Goal: Task Accomplishment & Management: Manage account settings

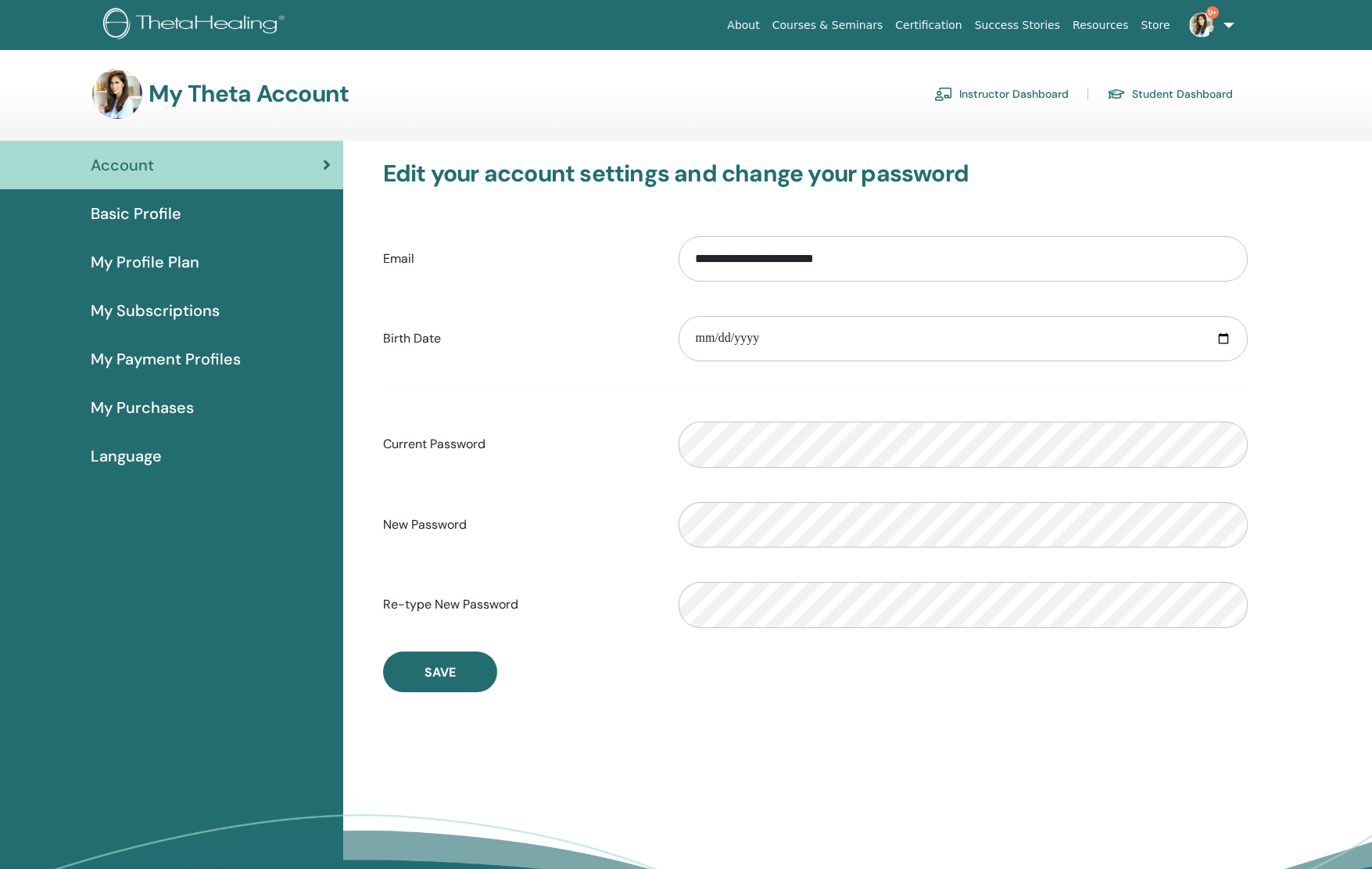
click at [1009, 90] on link "Instructor Dashboard" at bounding box center [1001, 94] width 135 height 25
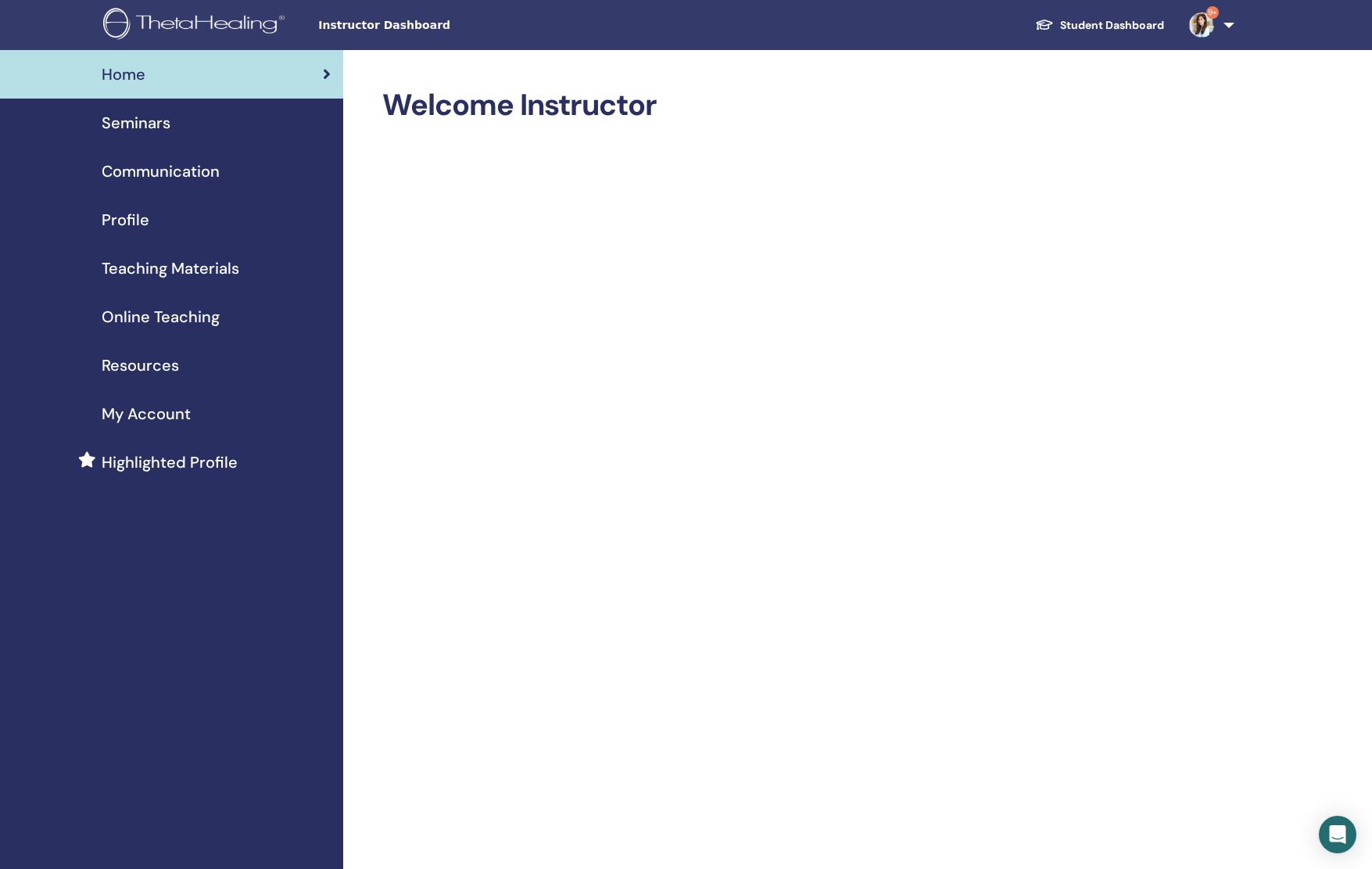
click at [135, 132] on span "Seminars" at bounding box center [135, 123] width 68 height 24
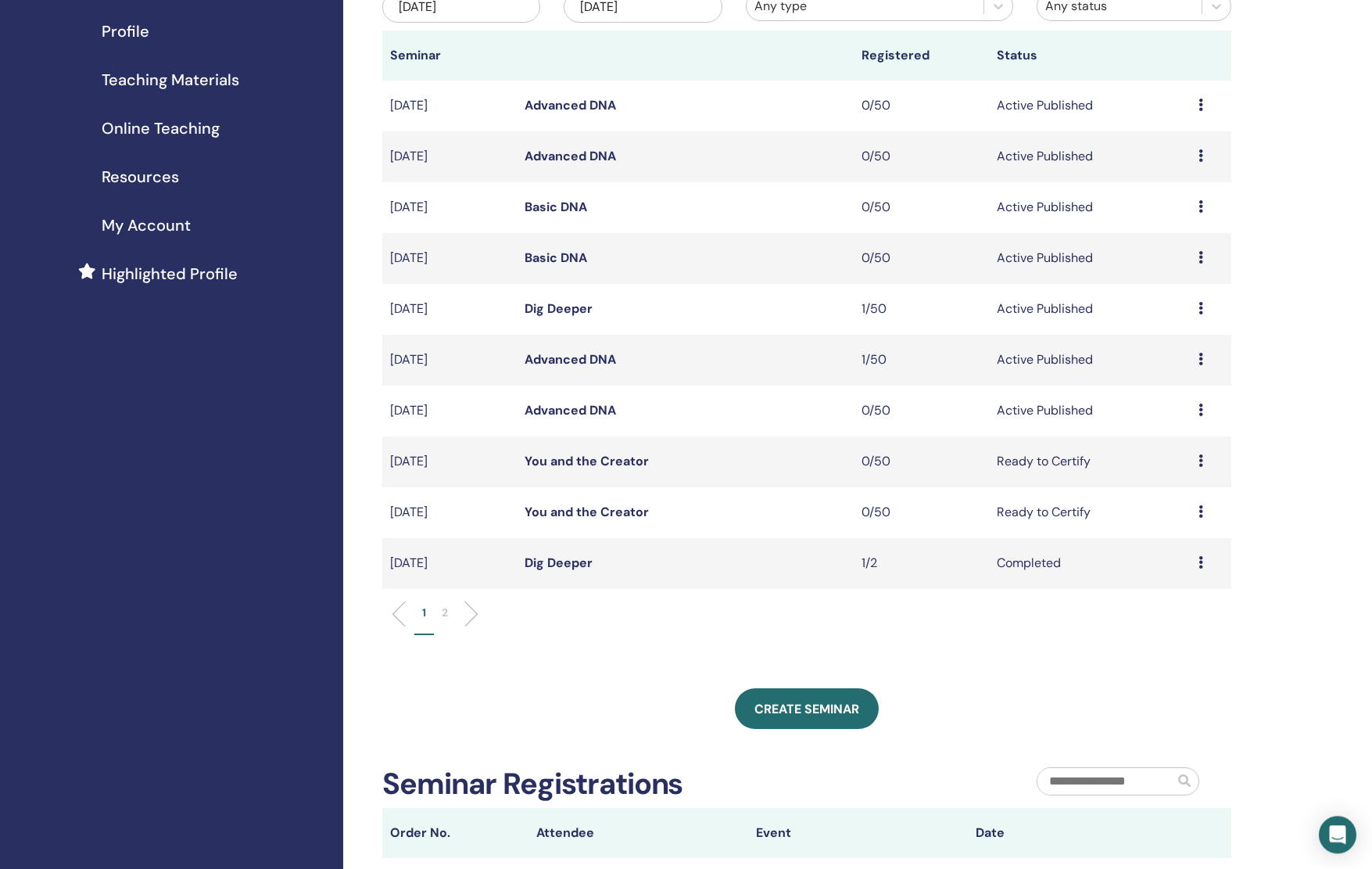
scroll to position [191, 0]
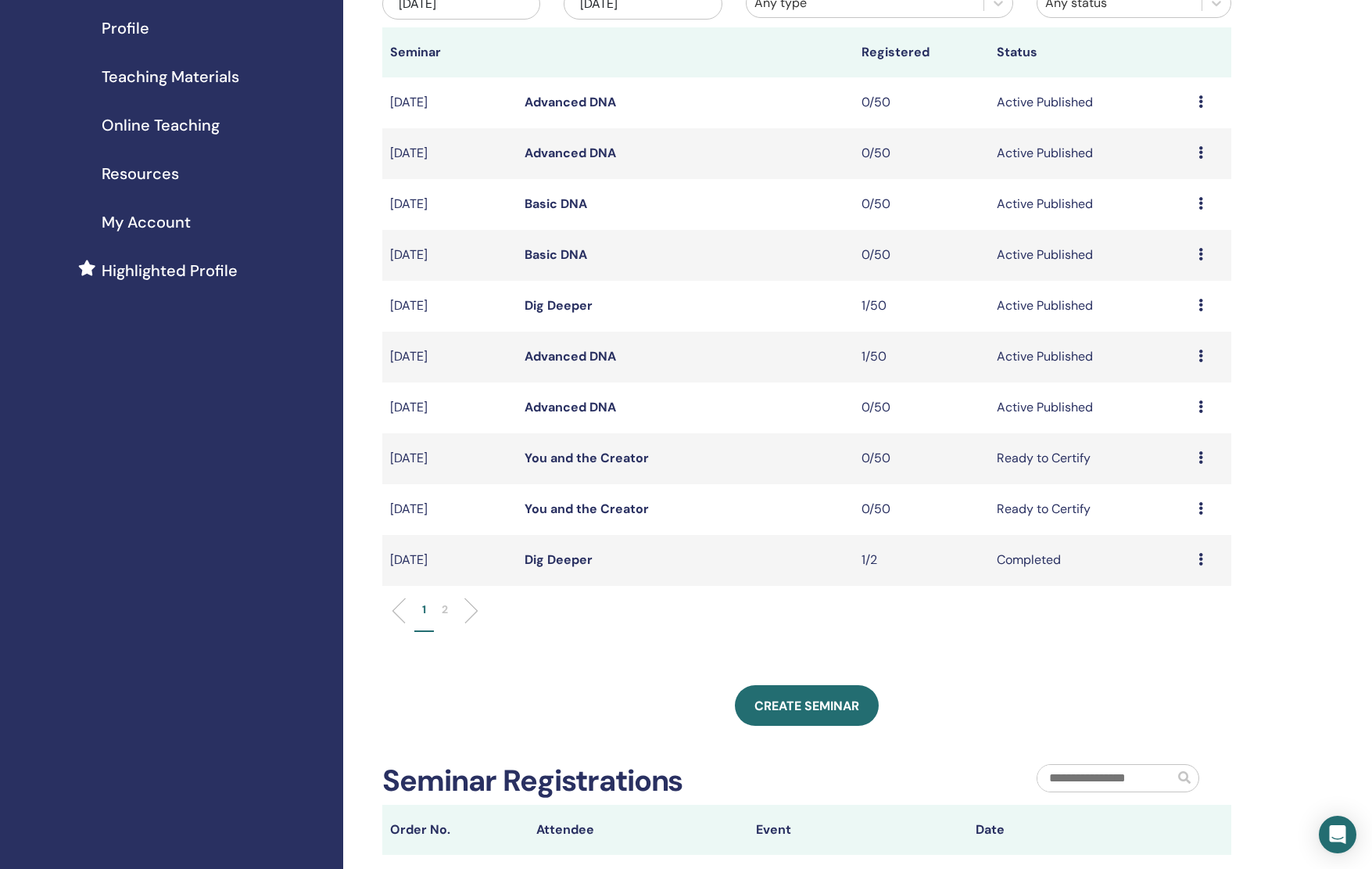
click at [1200, 513] on icon at bounding box center [1201, 508] width 5 height 13
click at [1169, 593] on p "Cancel" at bounding box center [1168, 597] width 60 height 19
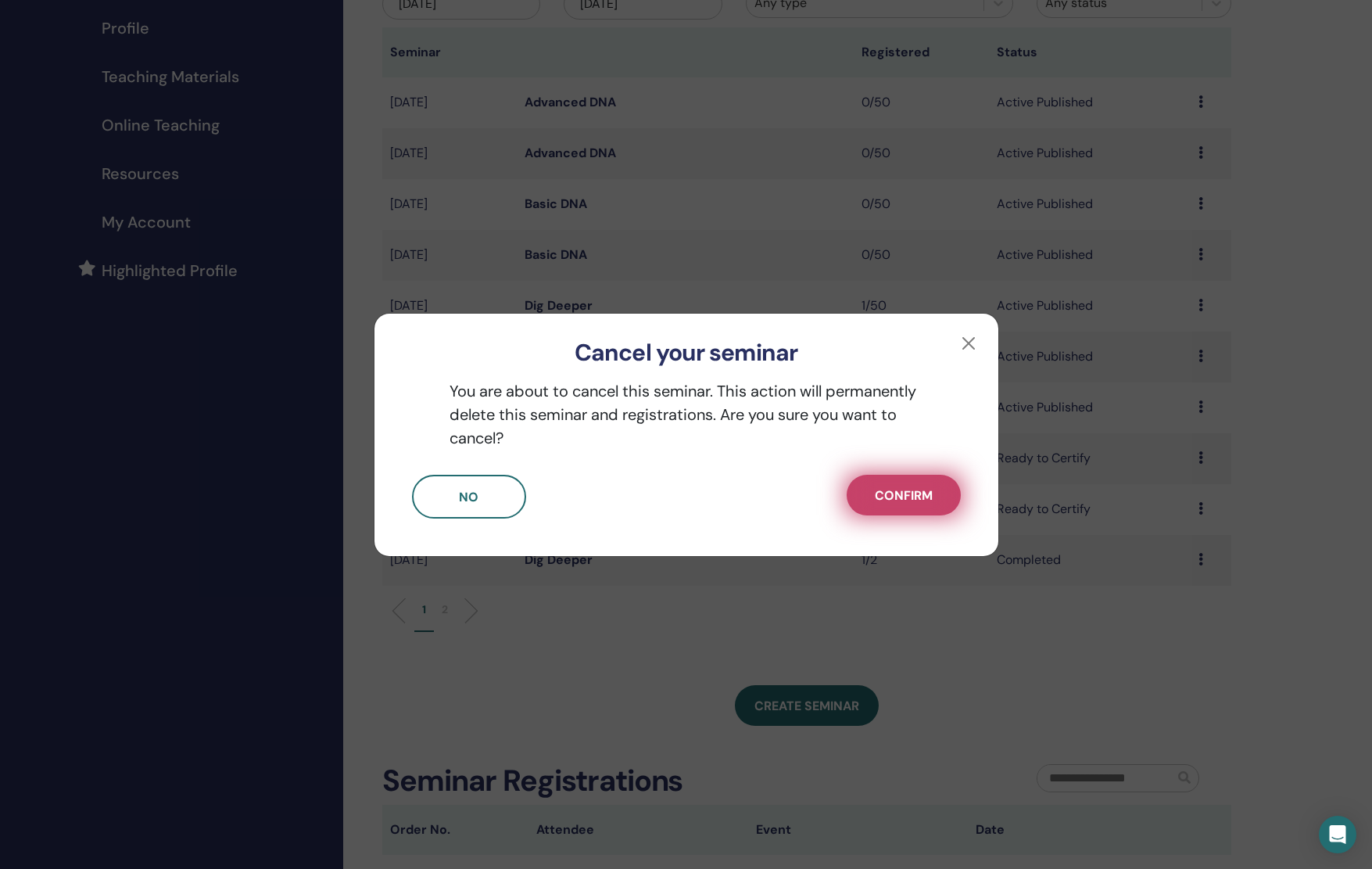
click at [946, 505] on button "Confirm" at bounding box center [903, 495] width 114 height 41
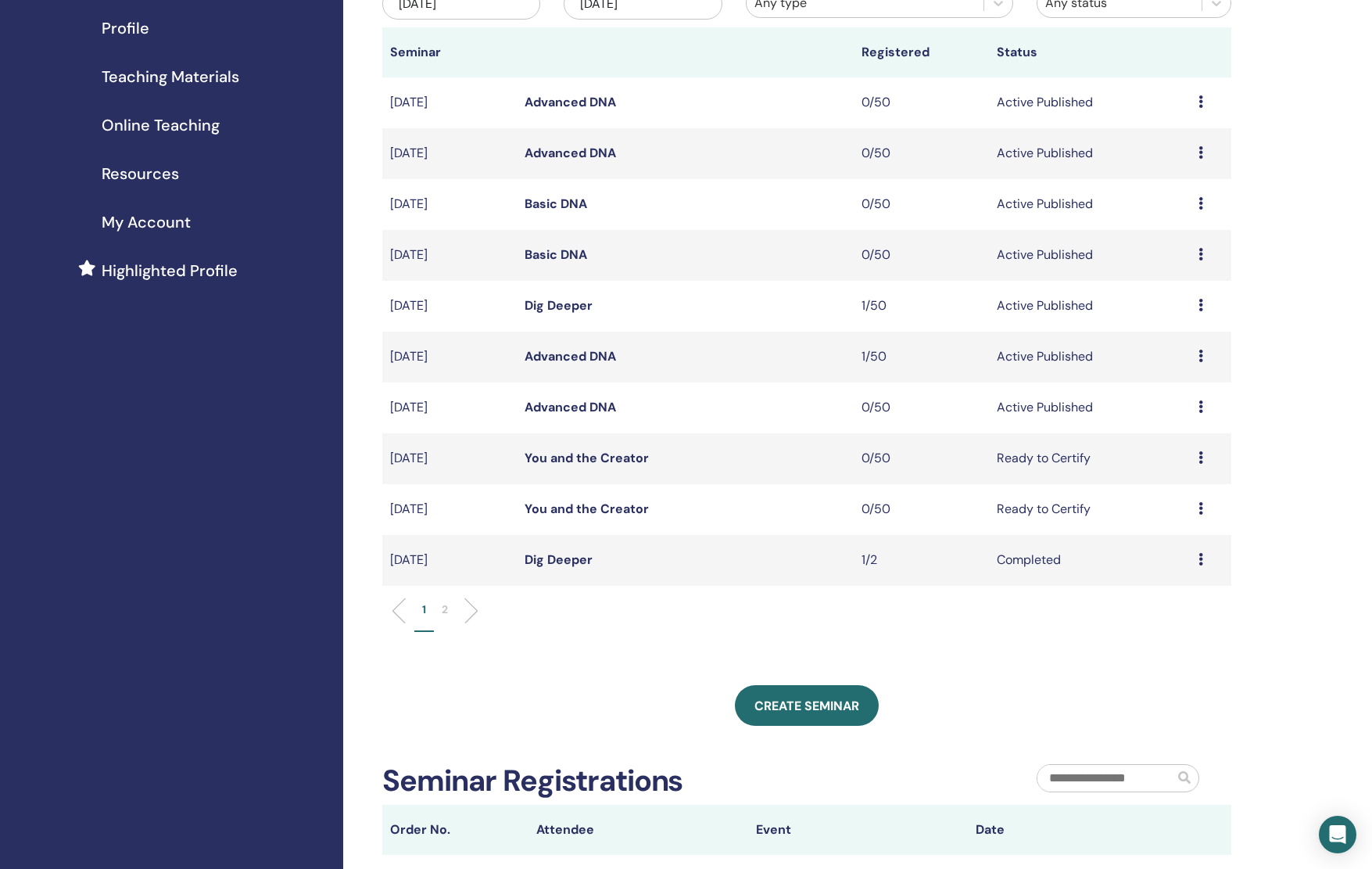
click at [1201, 411] on icon at bounding box center [1201, 407] width 5 height 13
click at [543, 403] on link "Advanced DNA" at bounding box center [570, 407] width 91 height 17
click at [590, 357] on link "Advanced DNA" at bounding box center [570, 356] width 91 height 17
click at [546, 255] on link "Basic DNA" at bounding box center [556, 254] width 63 height 17
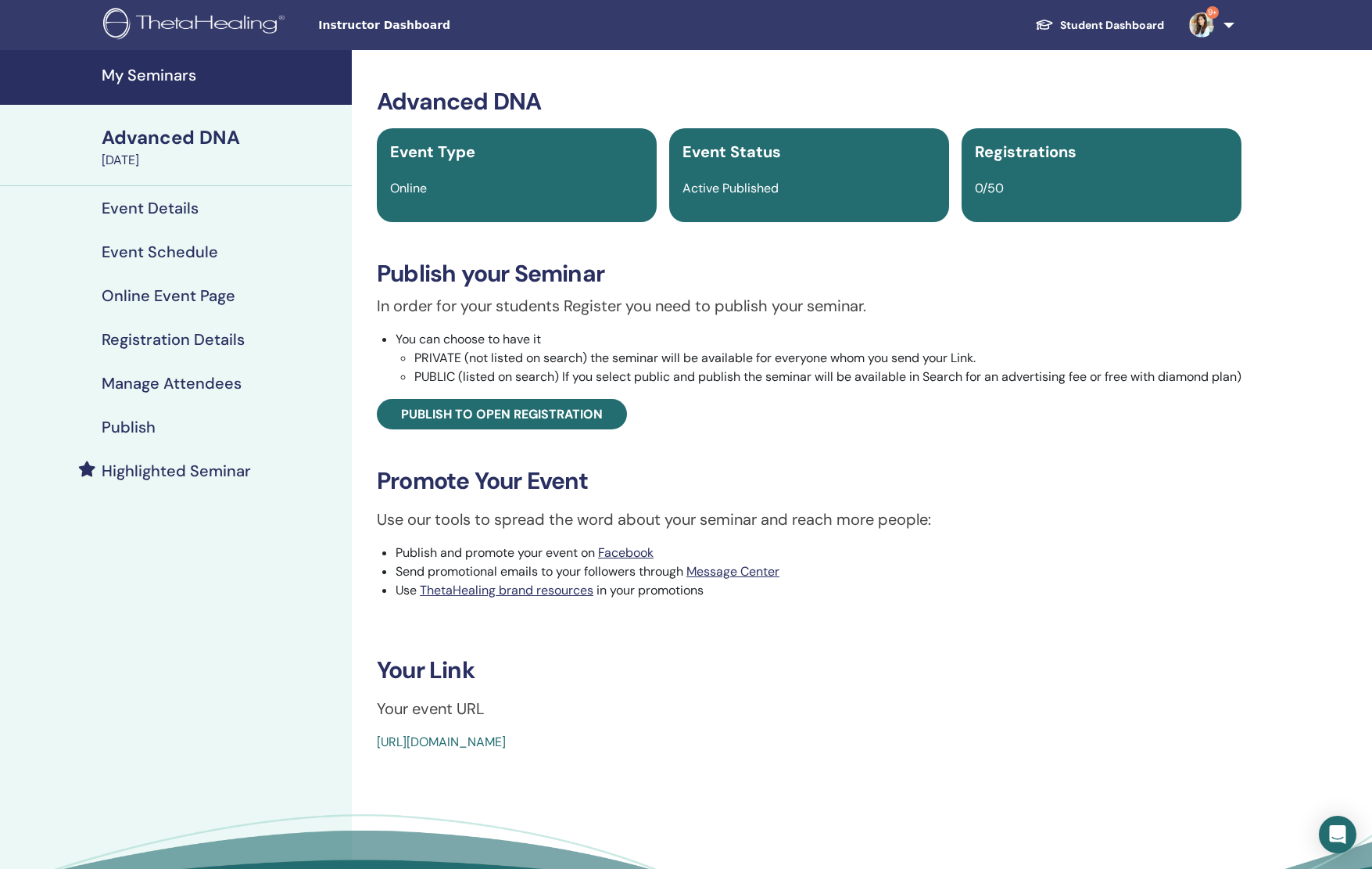
click at [128, 419] on h4 "Publish" at bounding box center [128, 427] width 54 height 19
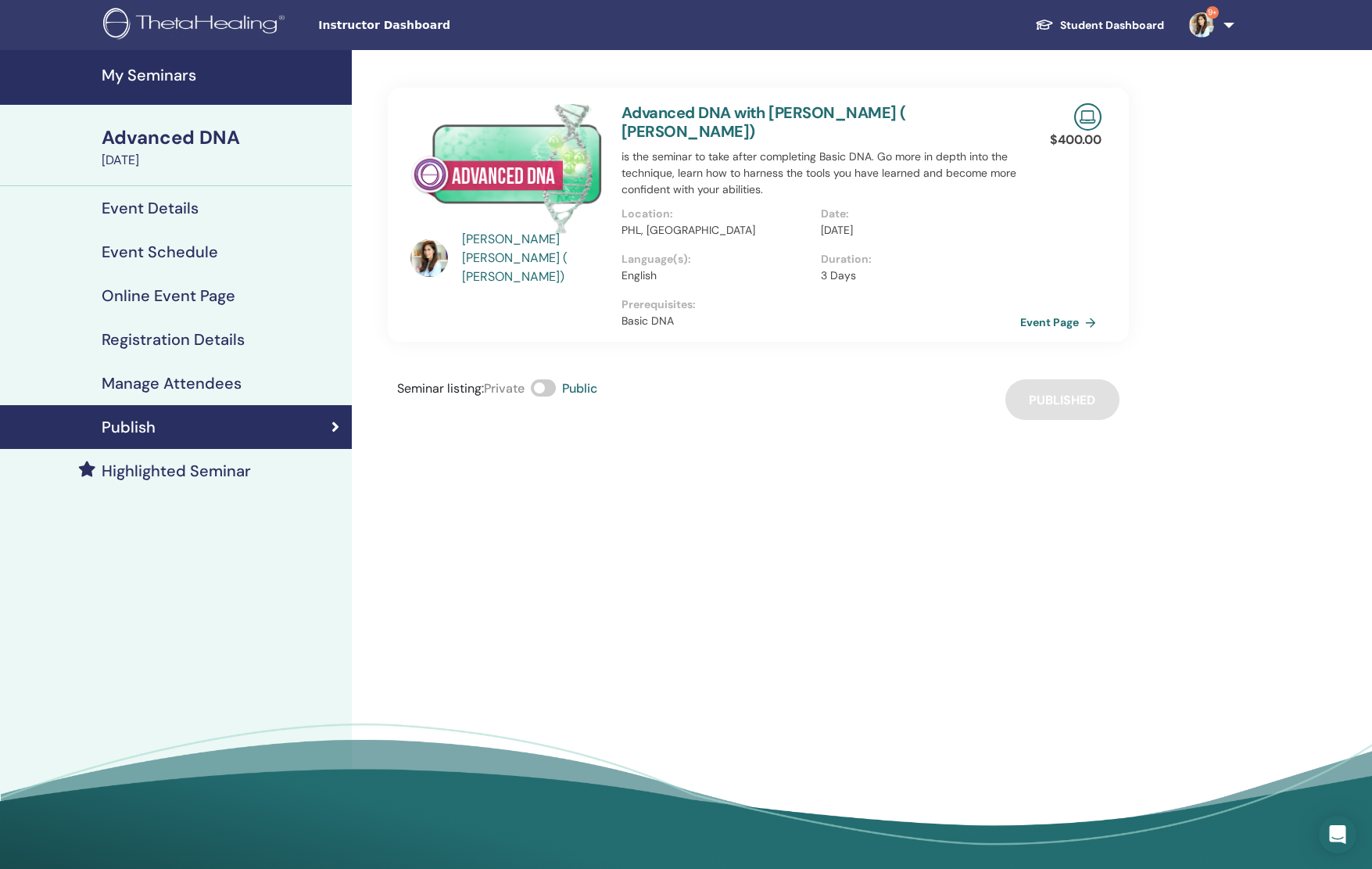
click at [146, 398] on link "Manage Attendees" at bounding box center [175, 383] width 352 height 44
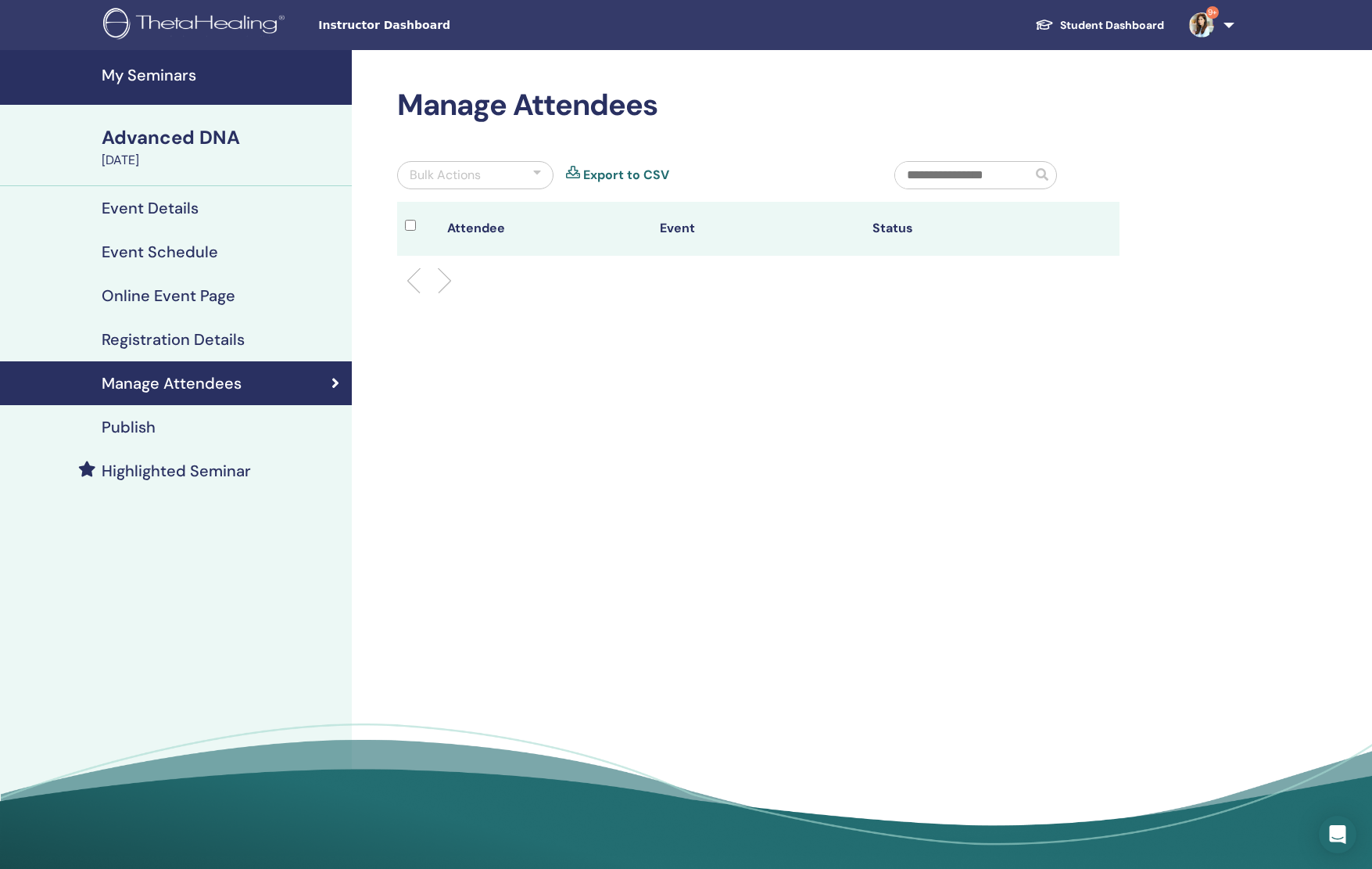
click at [149, 335] on h4 "Registration Details" at bounding box center [173, 339] width 143 height 19
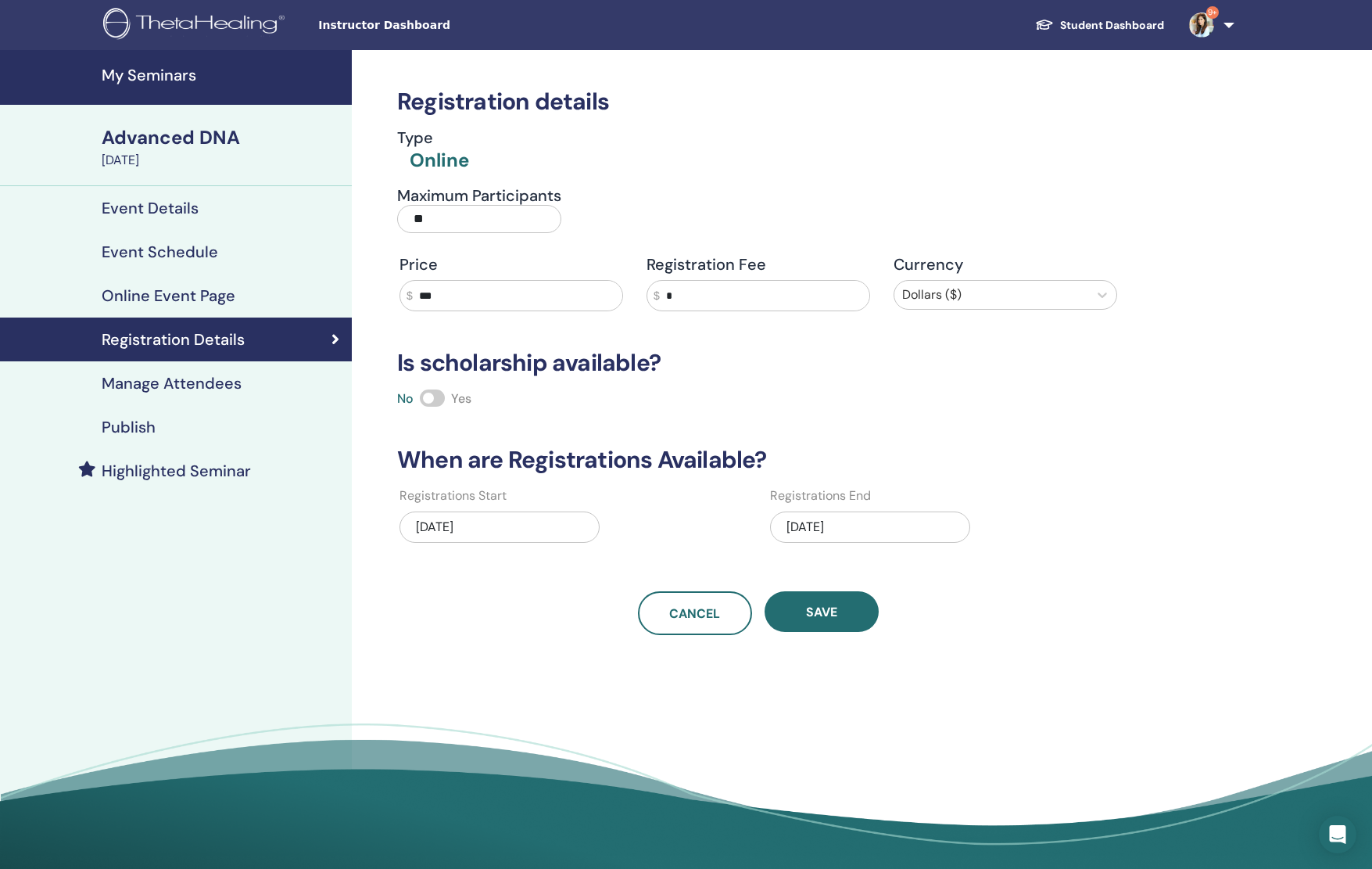
click at [137, 434] on h4 "Publish" at bounding box center [128, 427] width 54 height 19
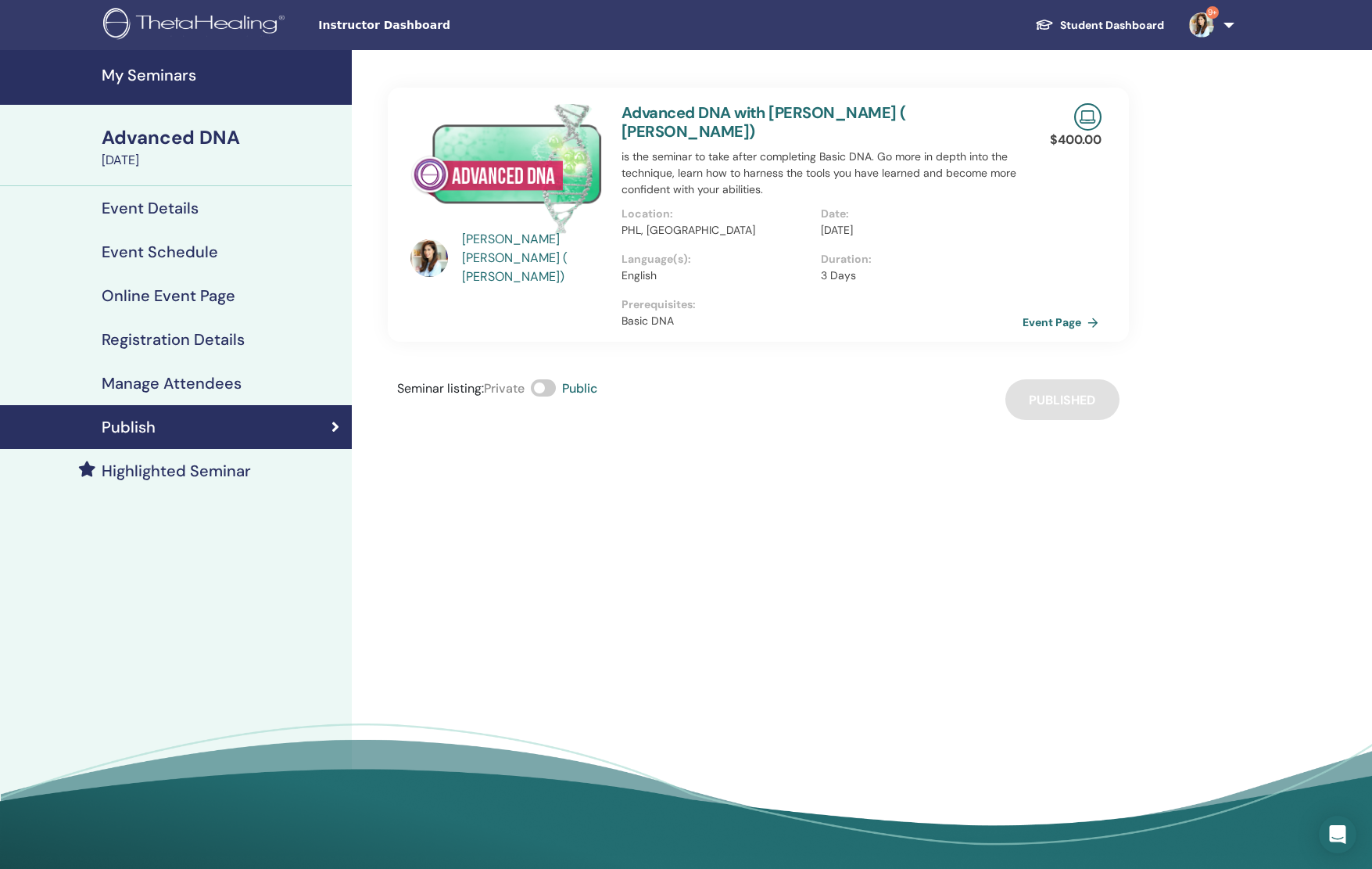
click at [1095, 311] on link "Event Page" at bounding box center [1064, 323] width 82 height 24
click at [163, 198] on h4 "Event Details" at bounding box center [149, 208] width 97 height 19
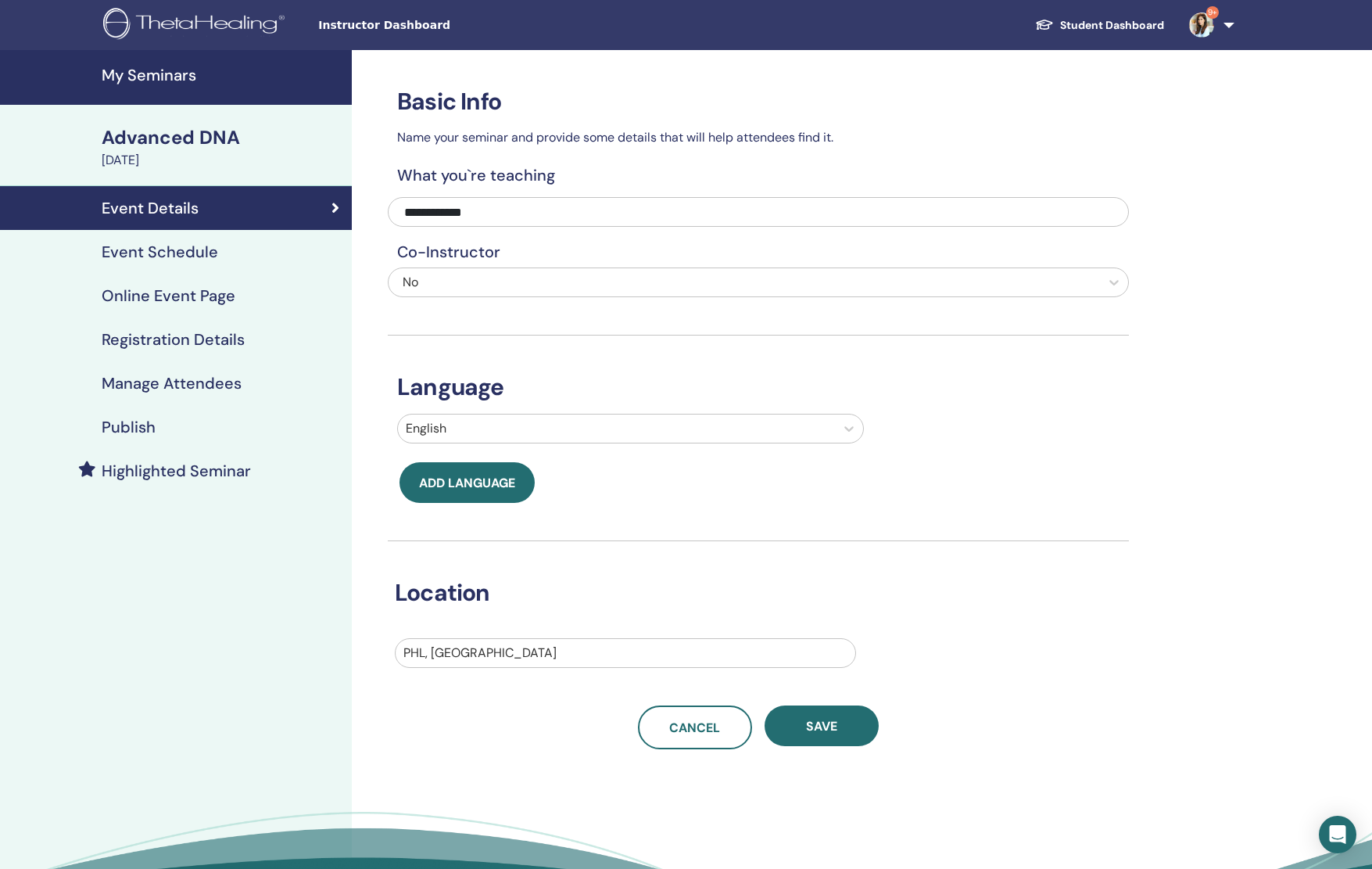
click at [165, 241] on link "Event Schedule" at bounding box center [175, 252] width 352 height 44
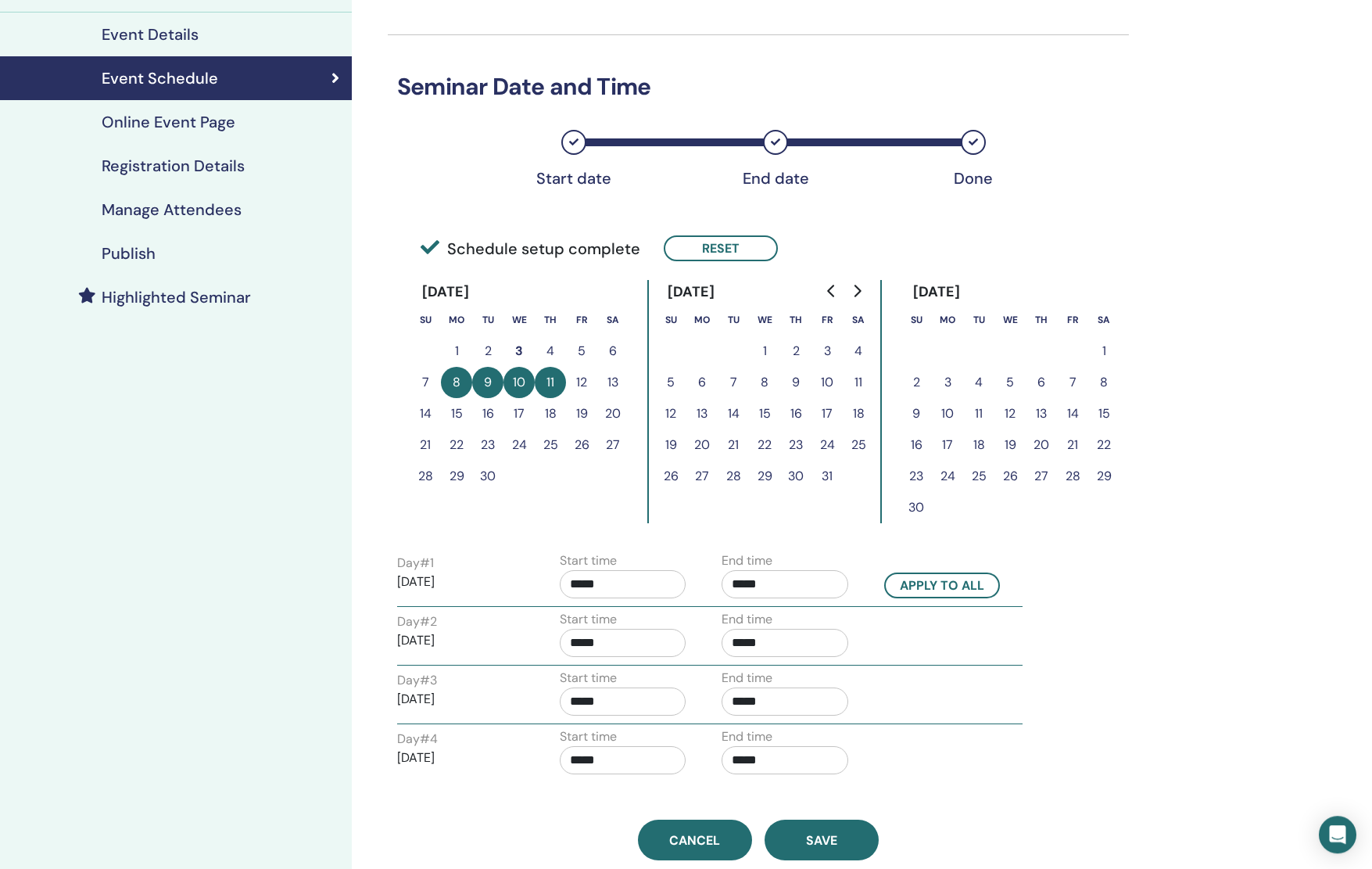
scroll to position [178, 0]
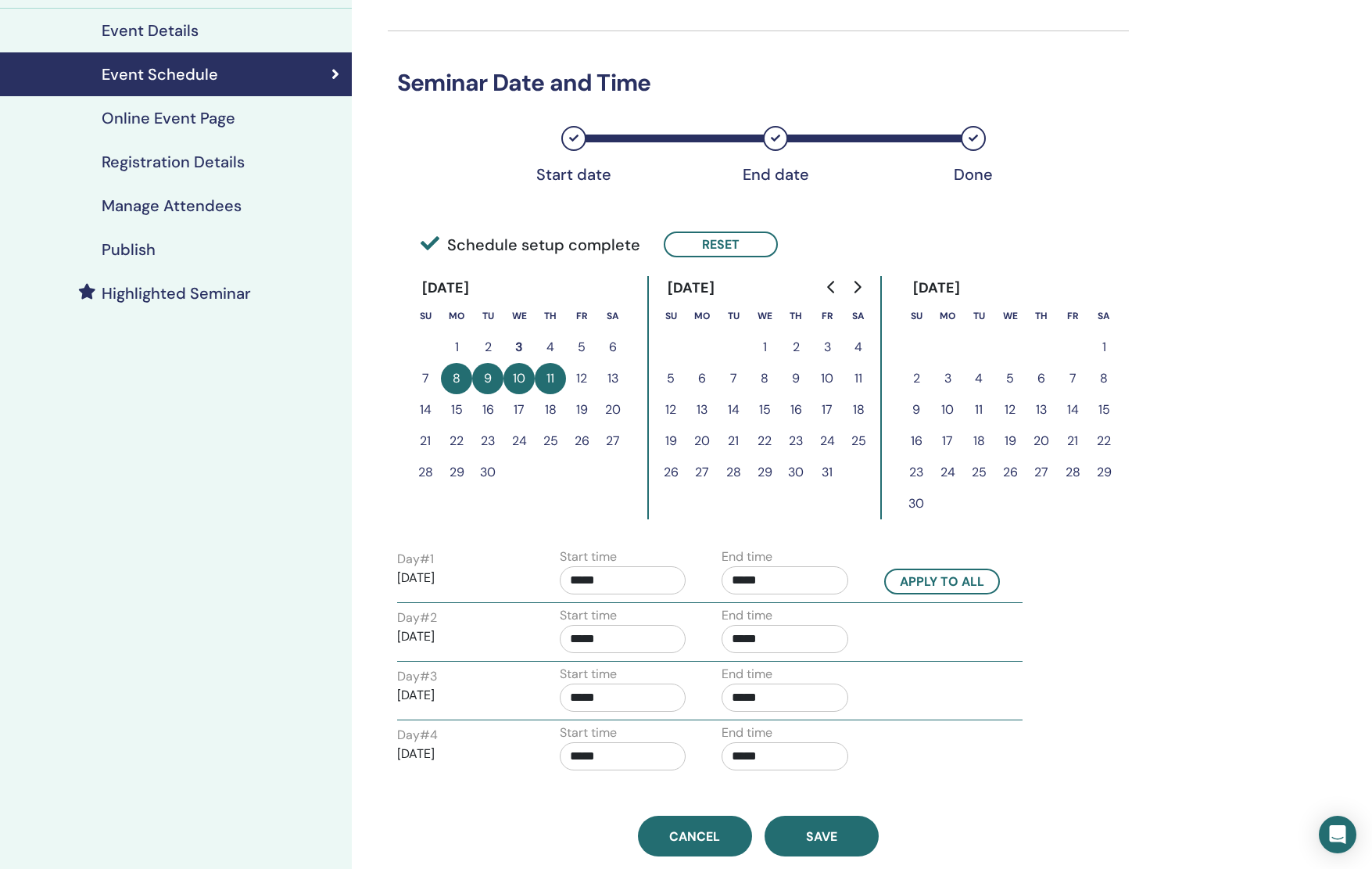
click at [608, 589] on input "*****" at bounding box center [623, 581] width 127 height 28
click at [634, 605] on span "▲" at bounding box center [640, 619] width 31 height 31
type input "*****"
click at [896, 582] on button "Apply to all" at bounding box center [942, 582] width 116 height 26
type input "*****"
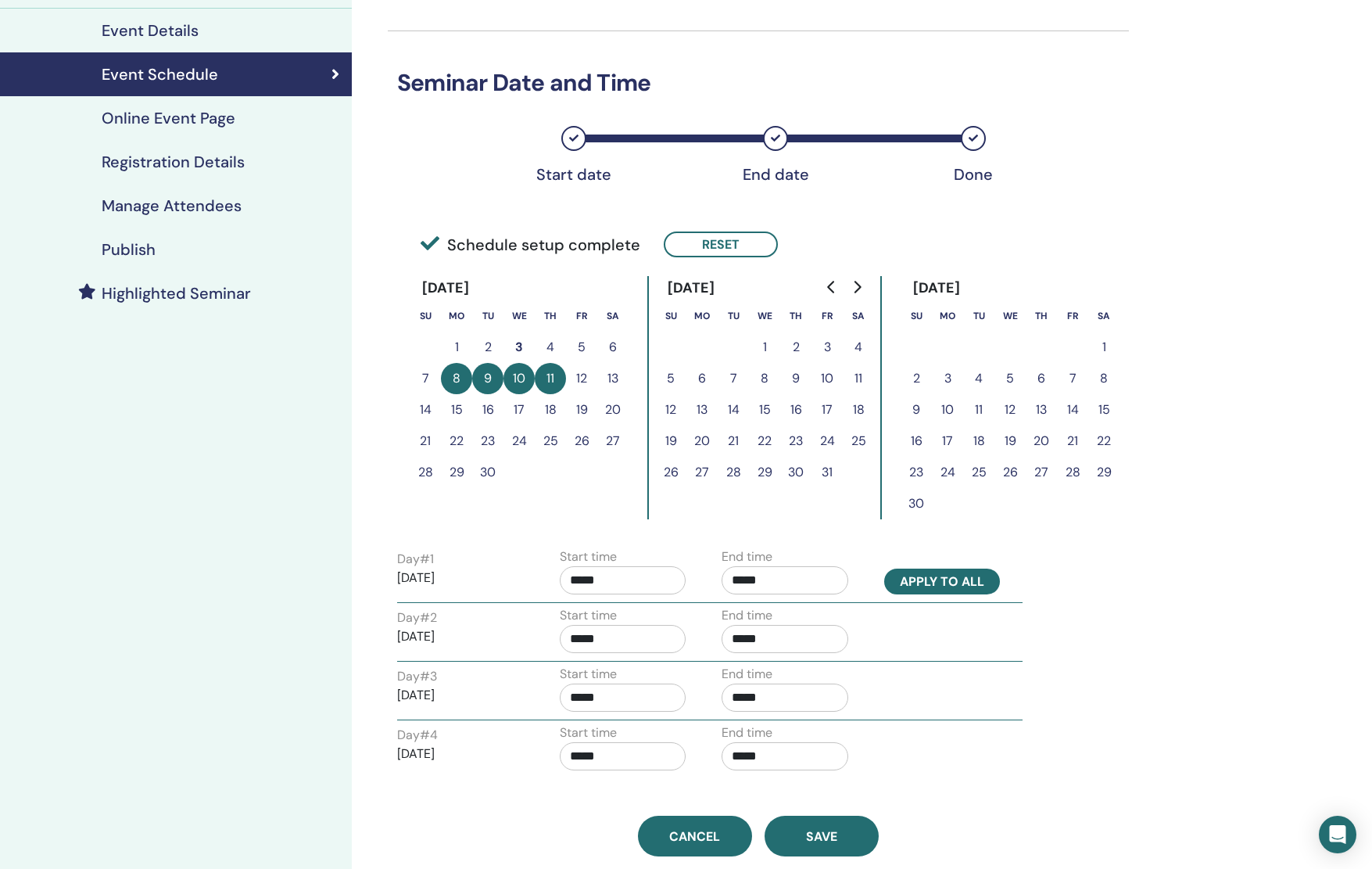
type input "*****"
click at [824, 838] on span "Save" at bounding box center [822, 837] width 31 height 17
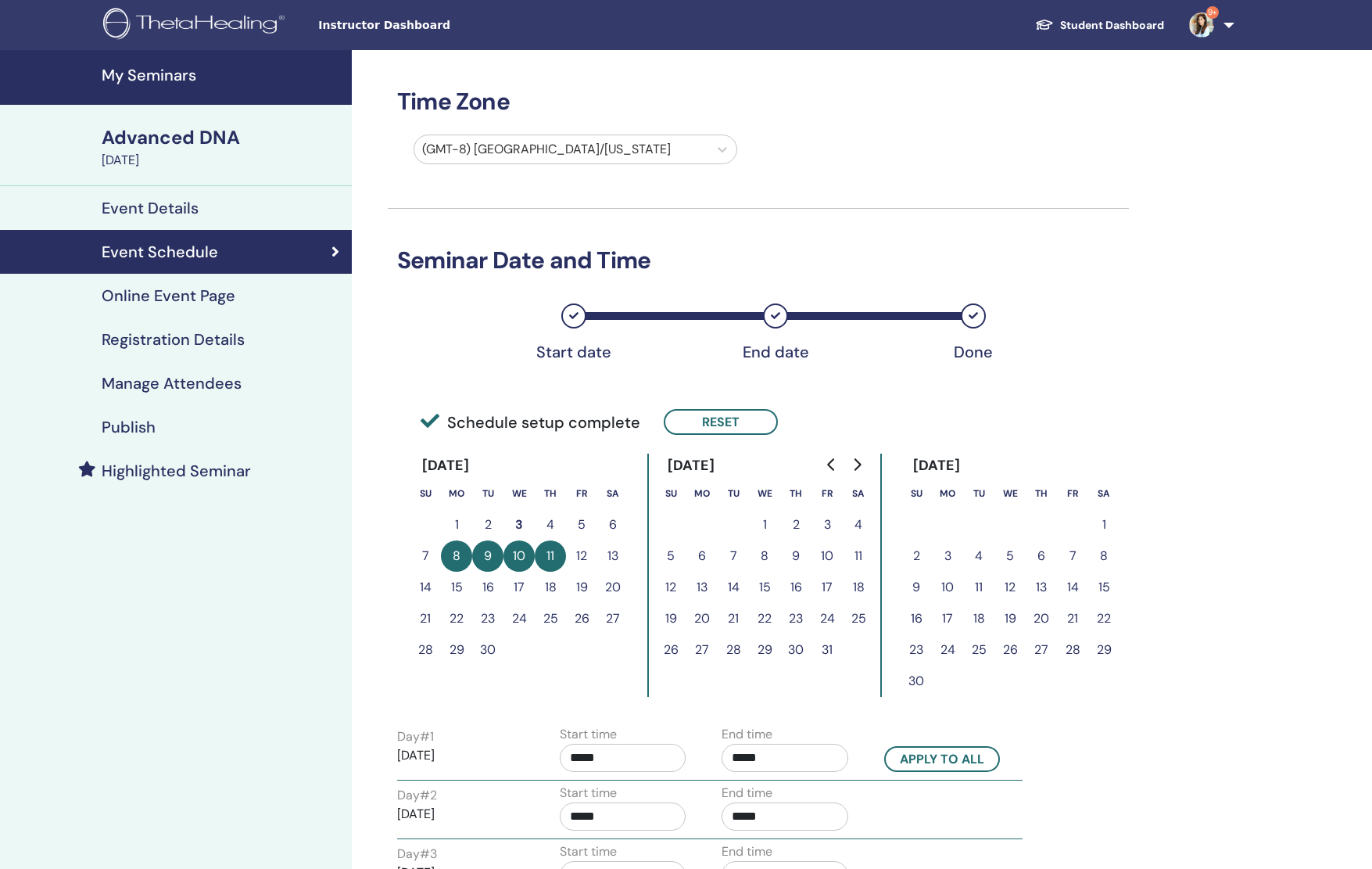
scroll to position [178, 0]
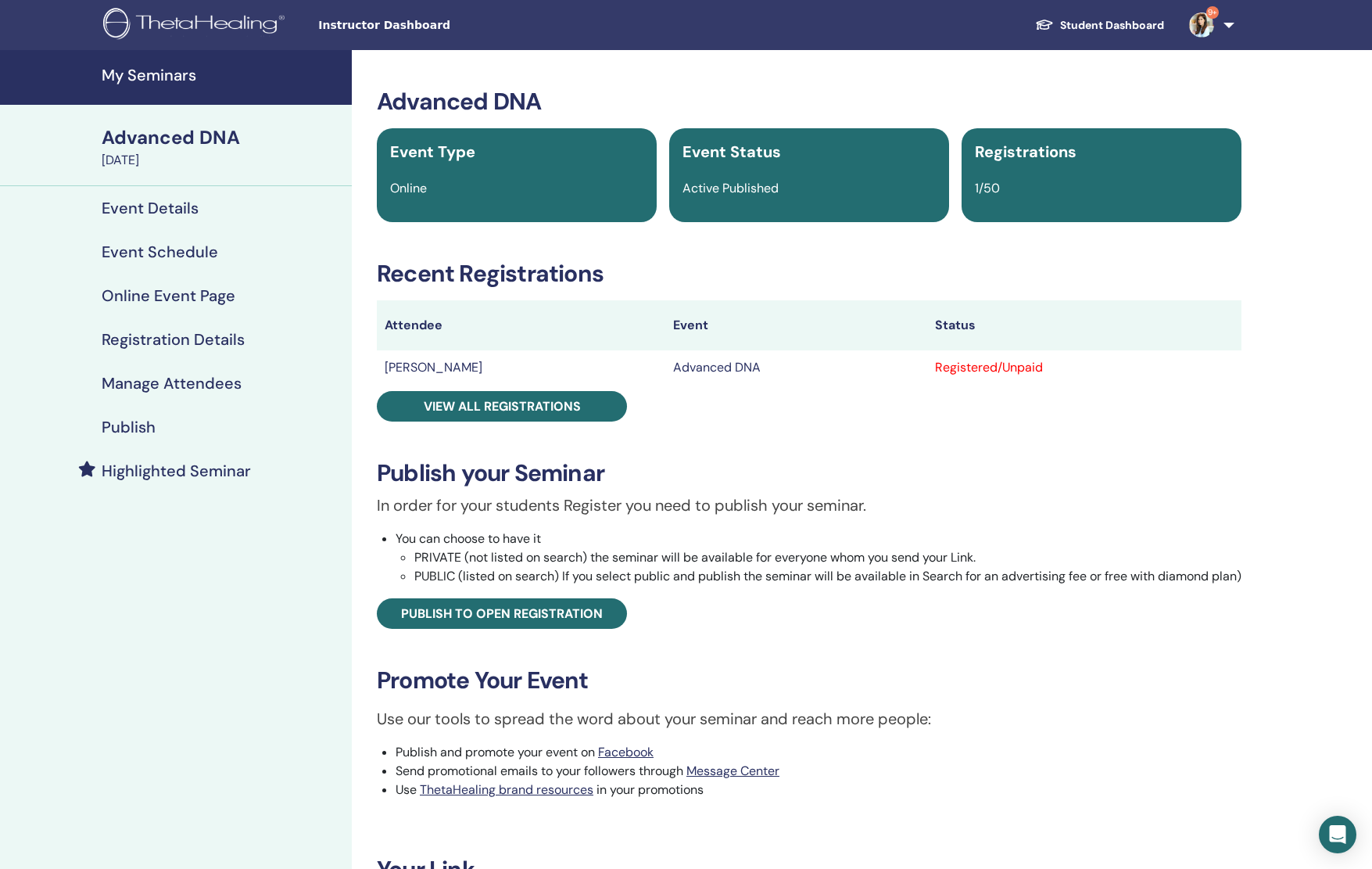
click at [426, 371] on td "[PERSON_NAME]" at bounding box center [521, 368] width 289 height 35
drag, startPoint x: 471, startPoint y: 378, endPoint x: 446, endPoint y: 372, distance: 25.7
click at [470, 378] on td "[PERSON_NAME]" at bounding box center [521, 368] width 289 height 35
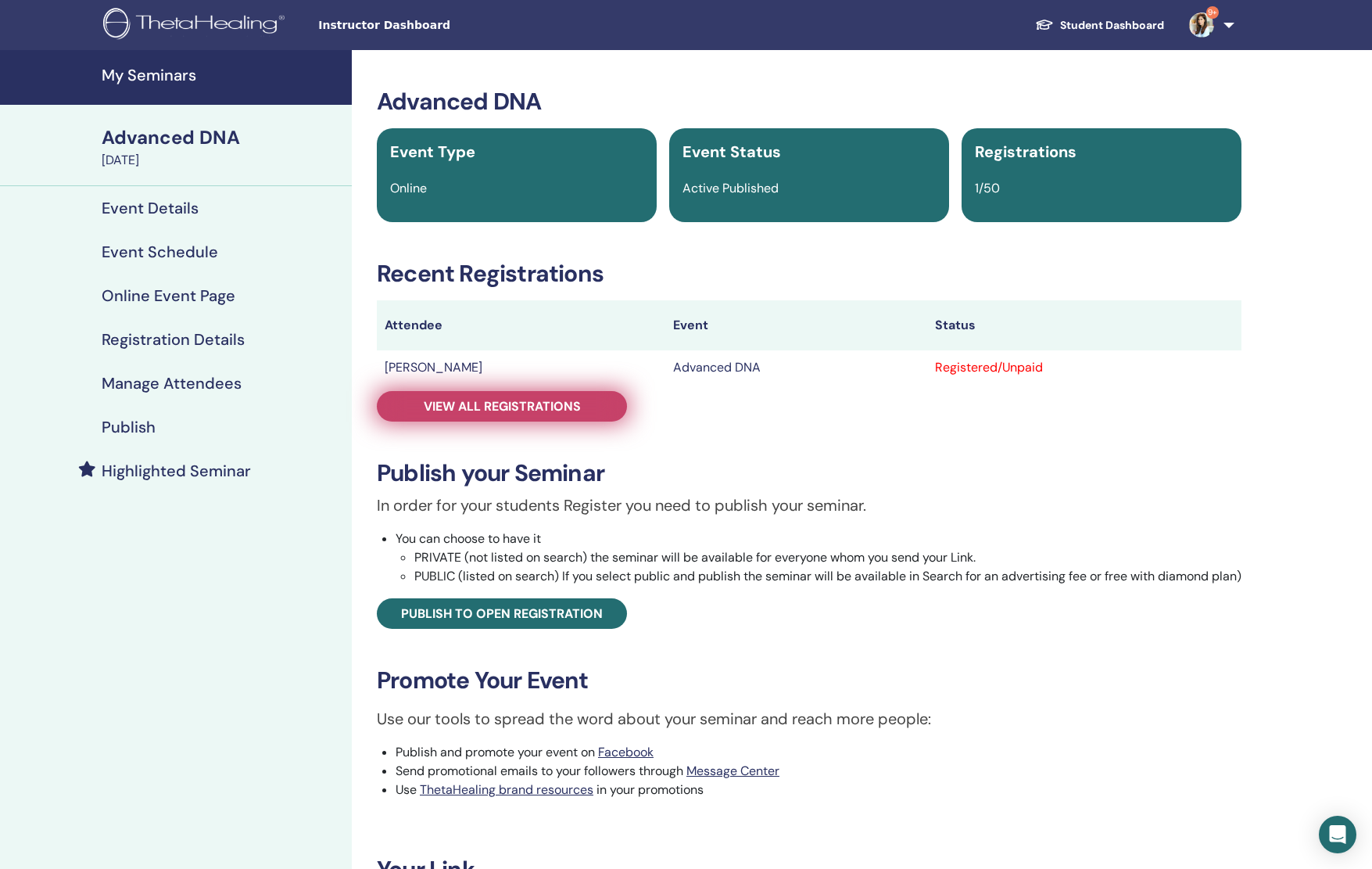
click at [457, 405] on span "View all registrations" at bounding box center [503, 406] width 157 height 17
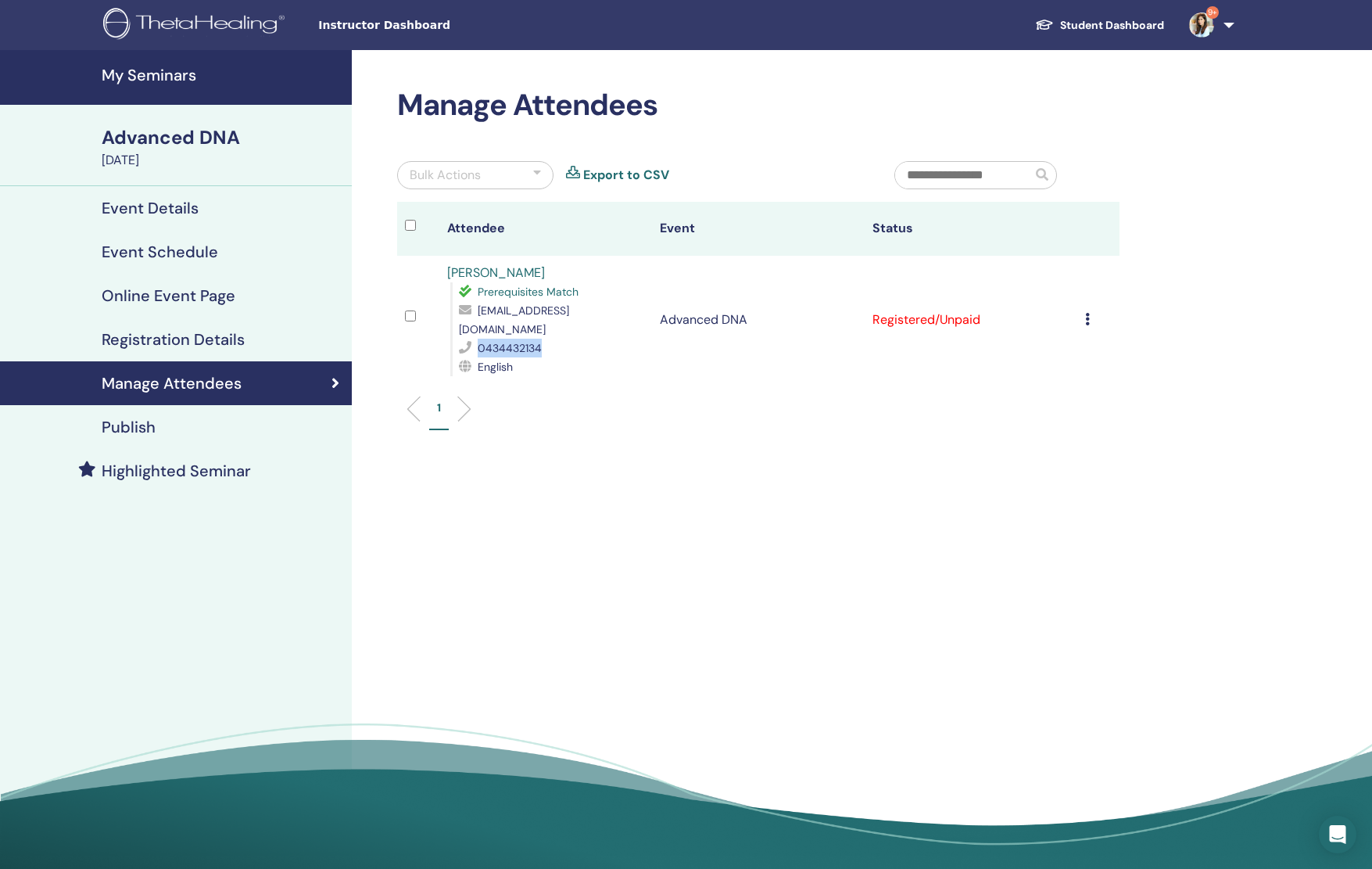
drag, startPoint x: 539, startPoint y: 329, endPoint x: 479, endPoint y: 308, distance: 63.6
click at [467, 338] on div "0434432134" at bounding box center [551, 348] width 186 height 19
click at [496, 274] on link "[PERSON_NAME]" at bounding box center [496, 272] width 98 height 17
copy div "0434432134"
click at [765, 547] on div "Manage Attendees Bulk Actions Export to CSV Attendee Event Status Shannon Bulle…" at bounding box center [809, 465] width 915 height 830
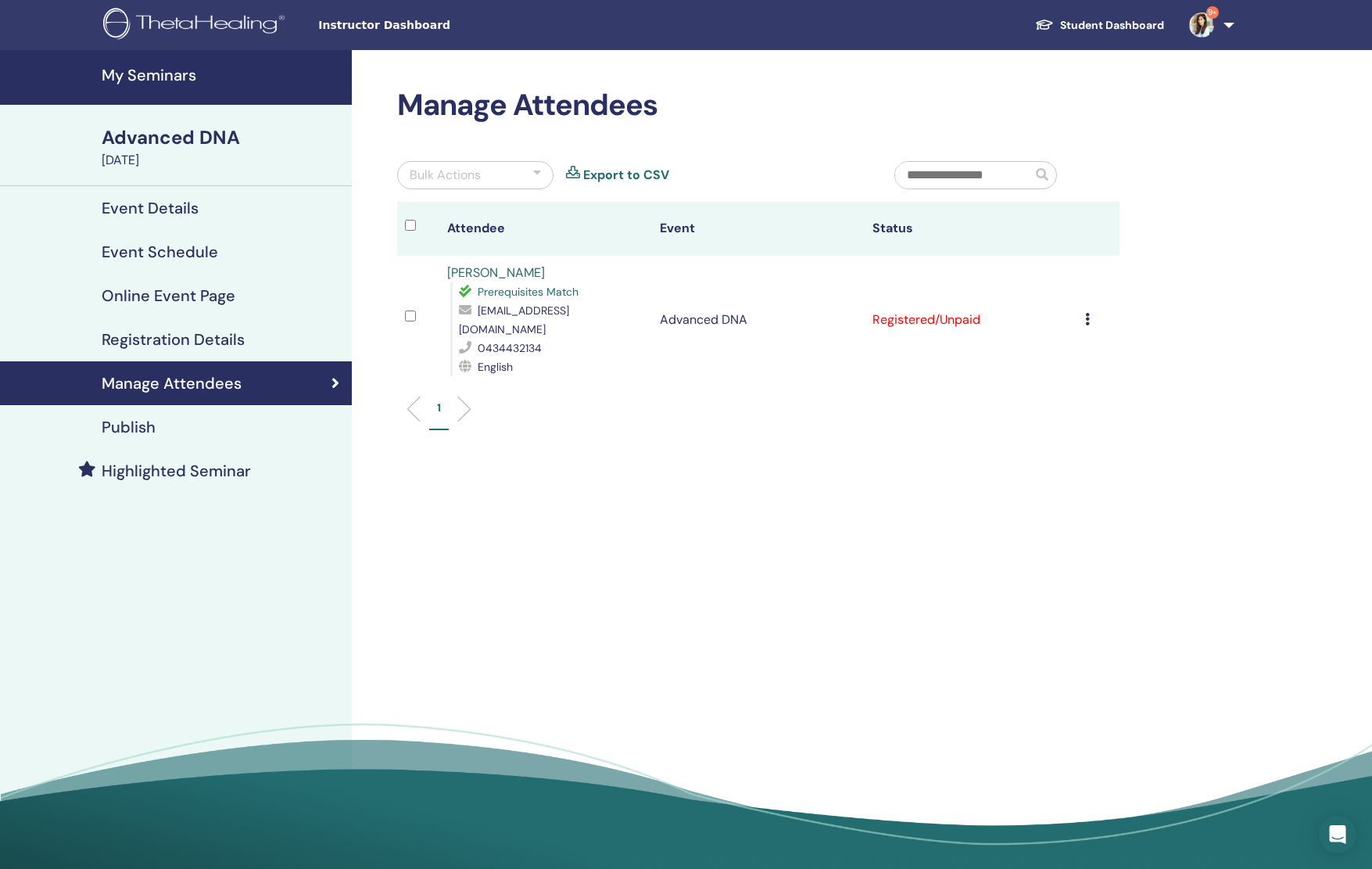
click at [183, 68] on h4 "My Seminars" at bounding box center [222, 75] width 241 height 19
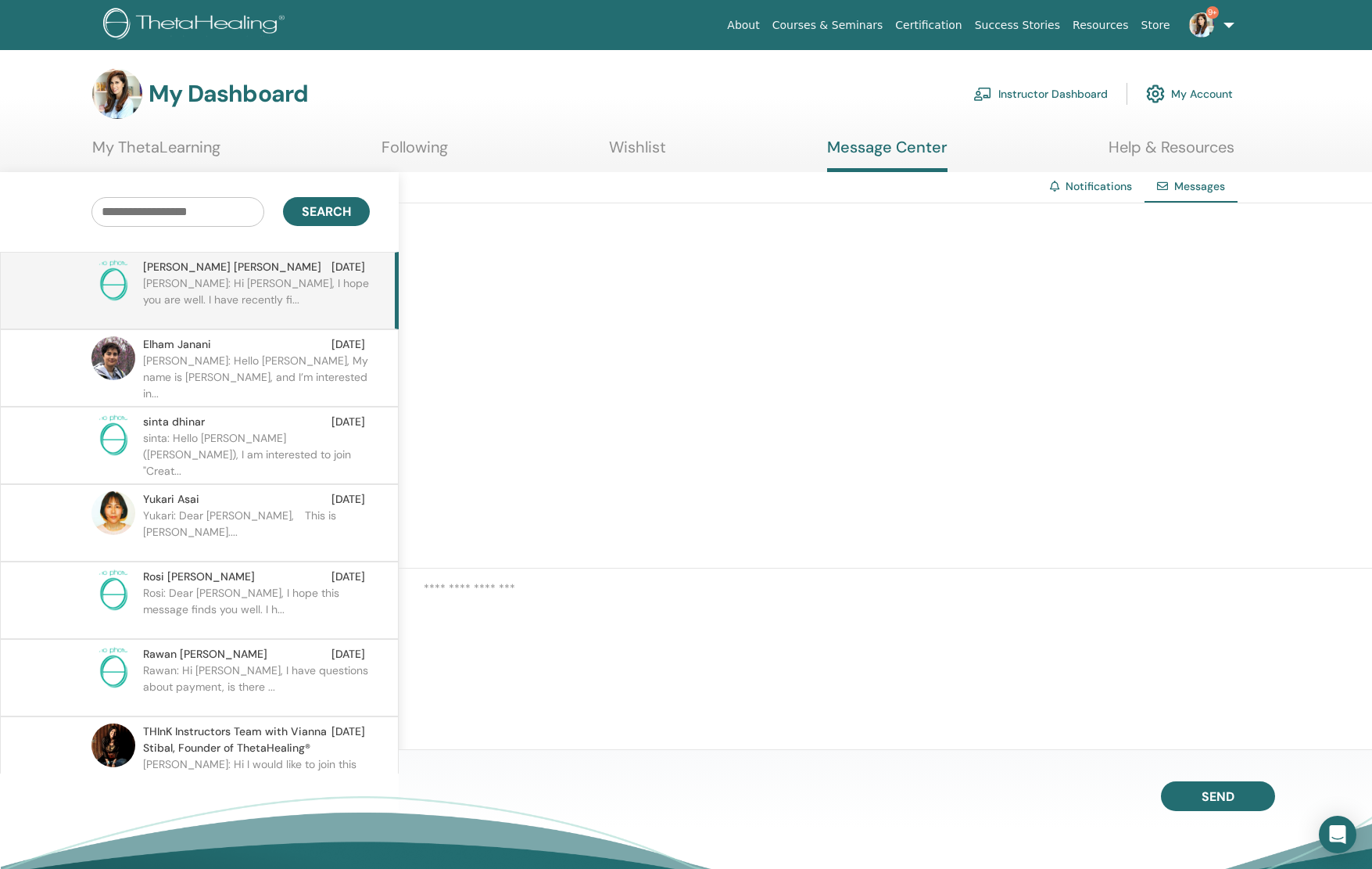
click at [821, 449] on div at bounding box center [885, 386] width 973 height 365
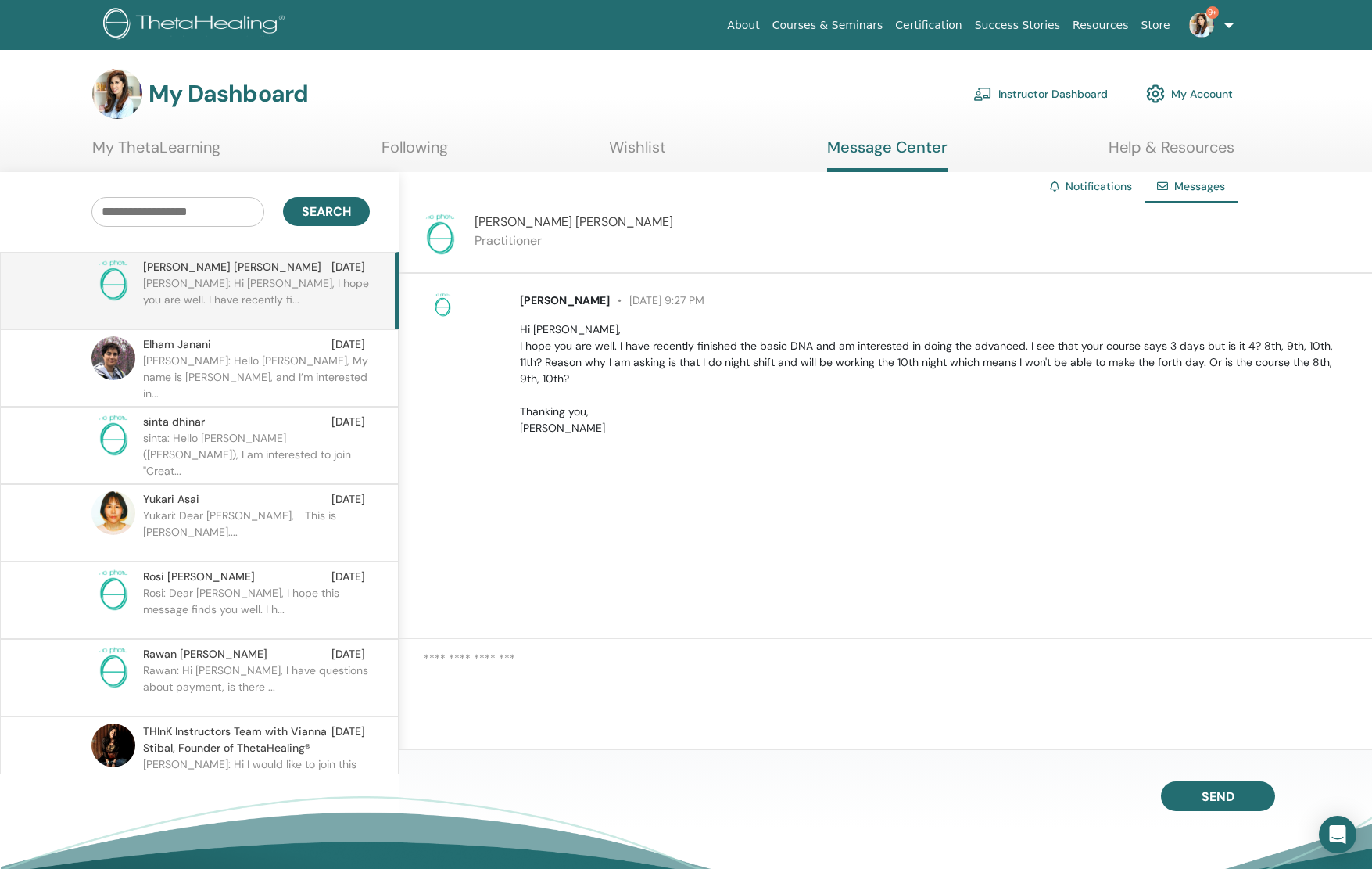
click at [628, 670] on textarea at bounding box center [898, 682] width 949 height 65
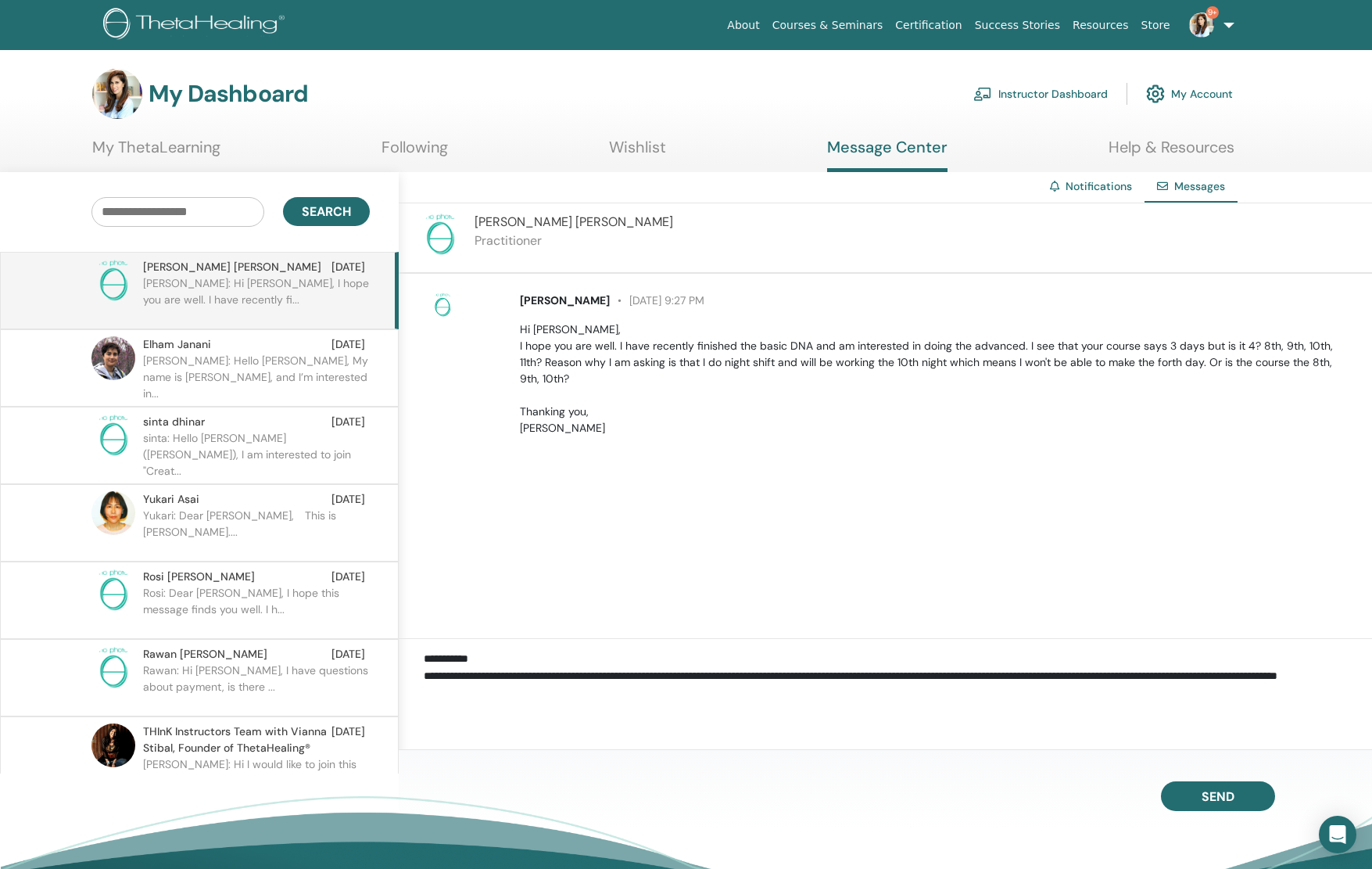
click at [679, 702] on textarea "**********" at bounding box center [898, 682] width 949 height 65
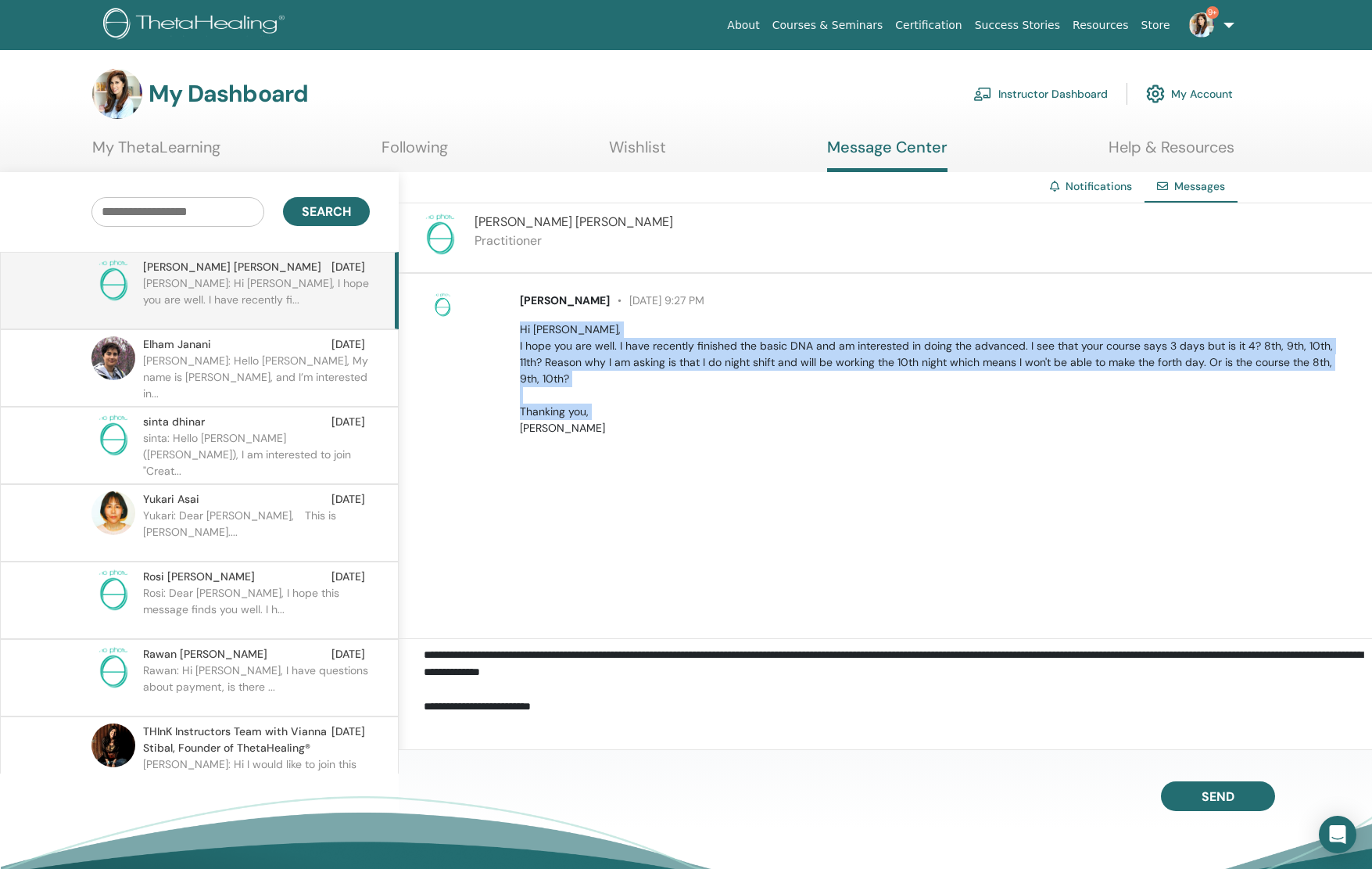
drag, startPoint x: 519, startPoint y: 331, endPoint x: 625, endPoint y: 434, distance: 147.8
click at [625, 434] on div "Shannon Buller August 29 at 9:27 PM Hi Lavina, I hope you are well. I have rece…" at bounding box center [937, 364] width 858 height 144
copy p "Hi Lavina, I hope you are well. I have recently finished the basic DNA and am i…"
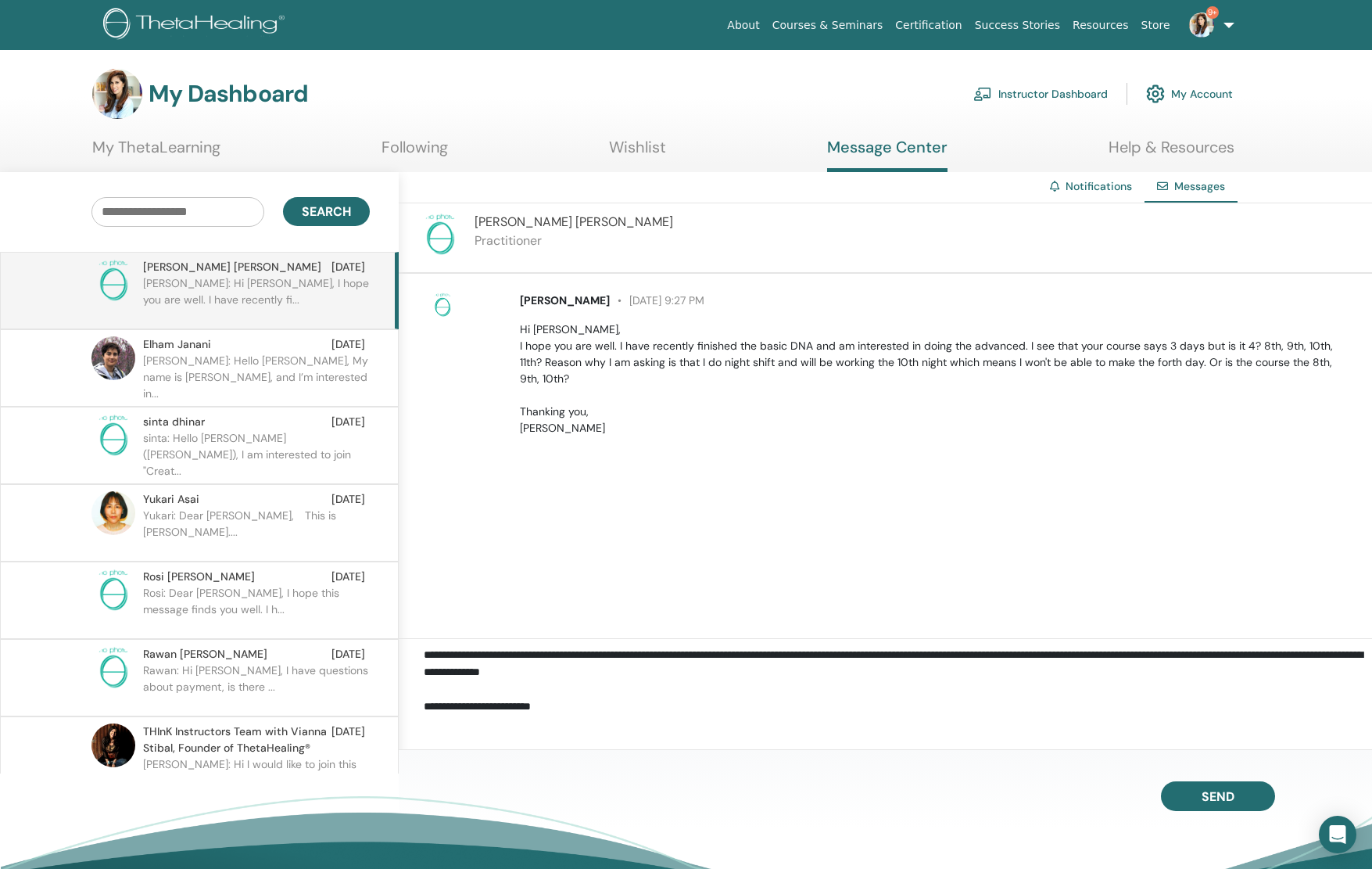
click at [594, 703] on textarea "**********" at bounding box center [898, 682] width 949 height 65
paste textarea "**********"
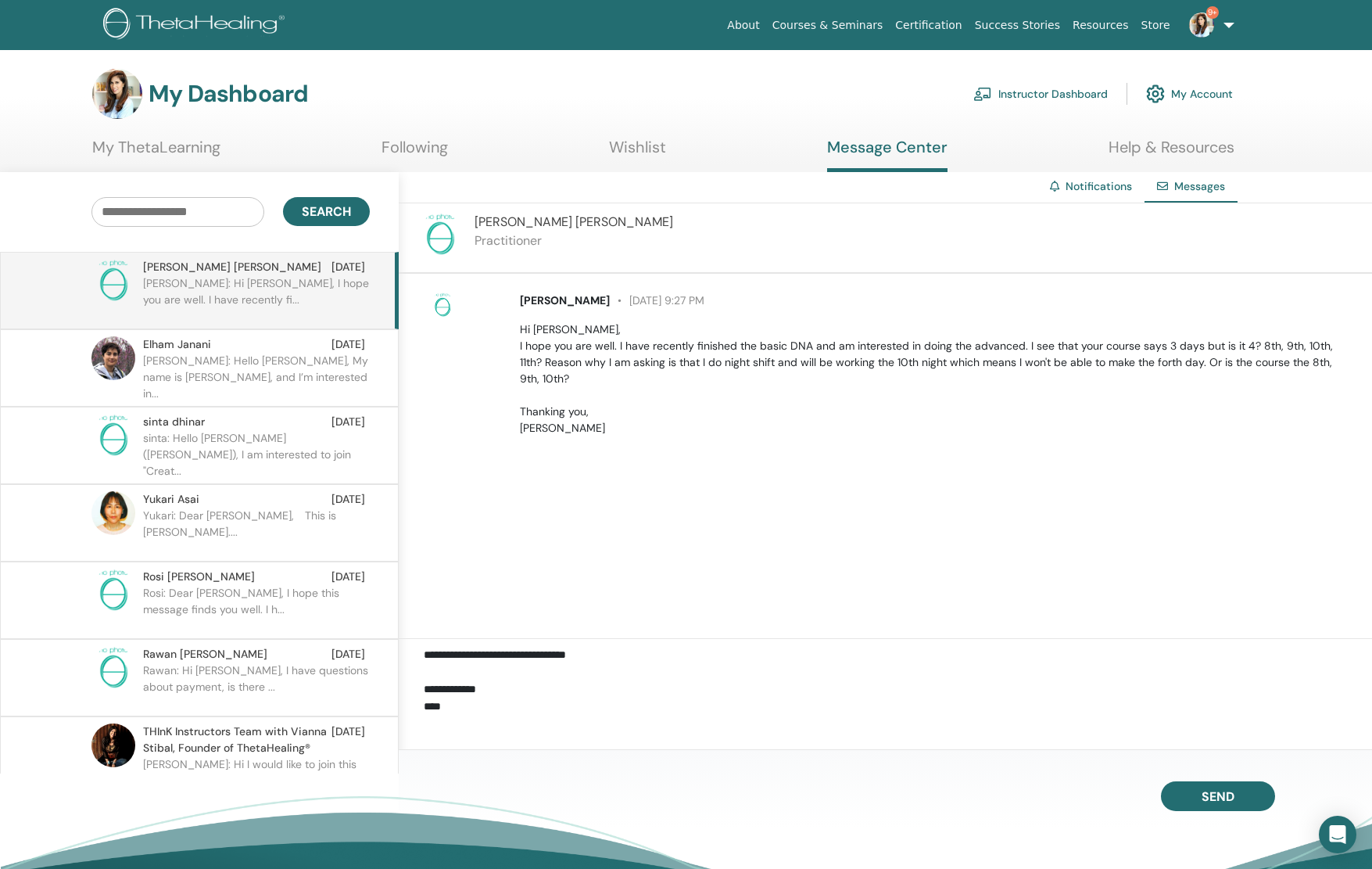
scroll to position [158, 0]
type textarea "**********"
click at [1212, 791] on span "Send" at bounding box center [1219, 794] width 33 height 11
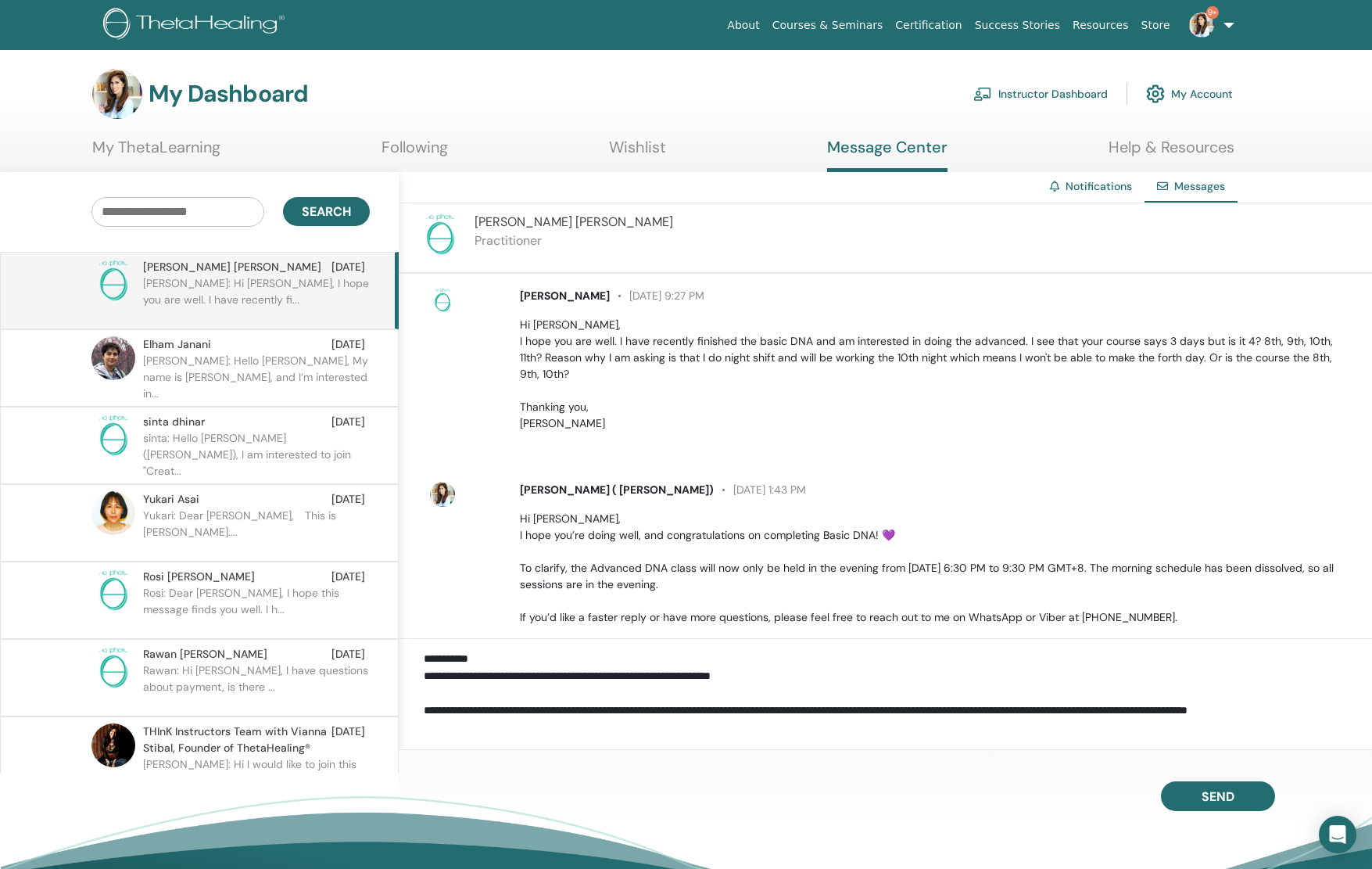
scroll to position [0, 0]
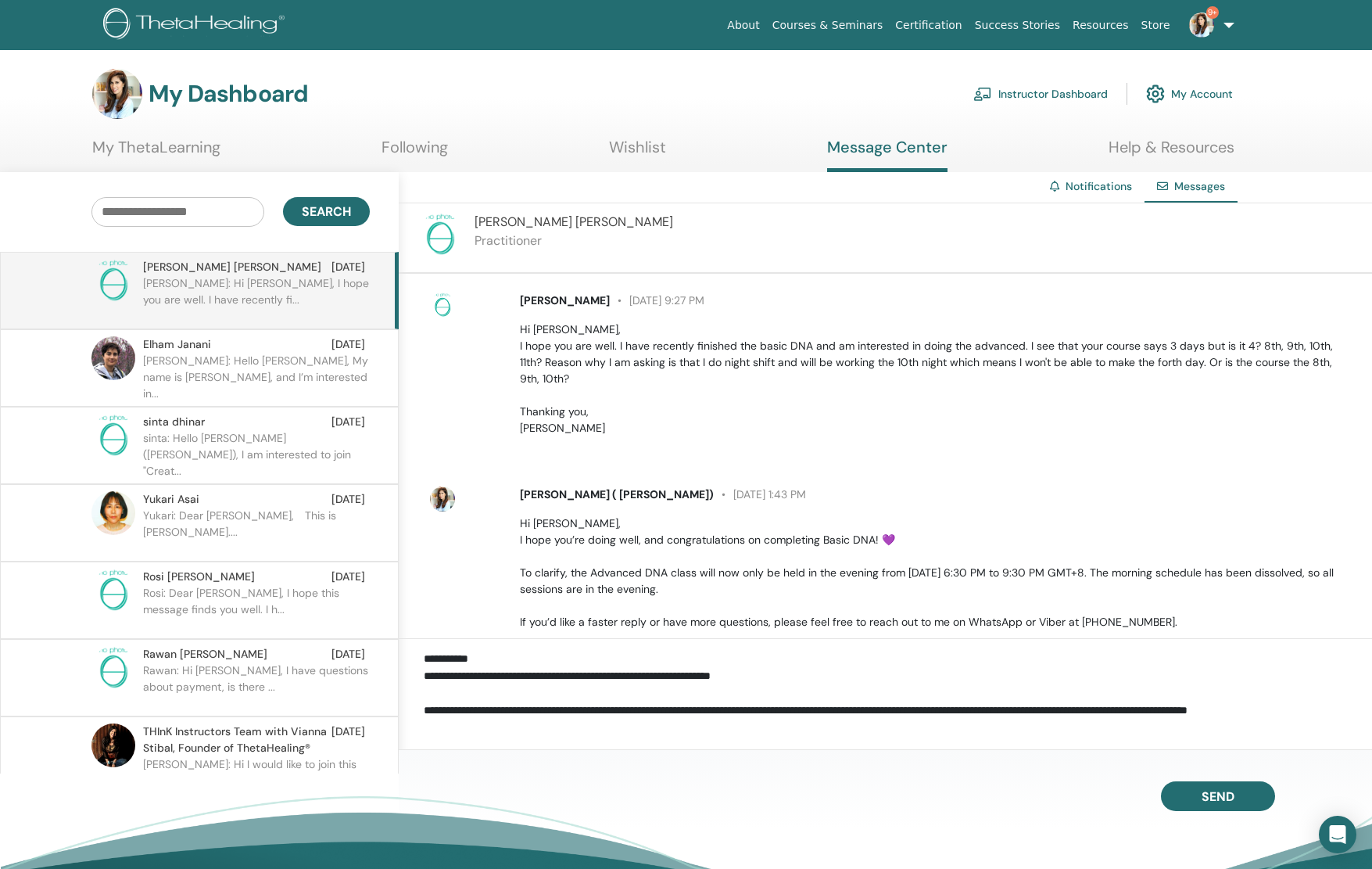
click at [238, 362] on p "Elham: Hello Lavina, My name is elham, and I’m interested in..." at bounding box center [256, 376] width 227 height 47
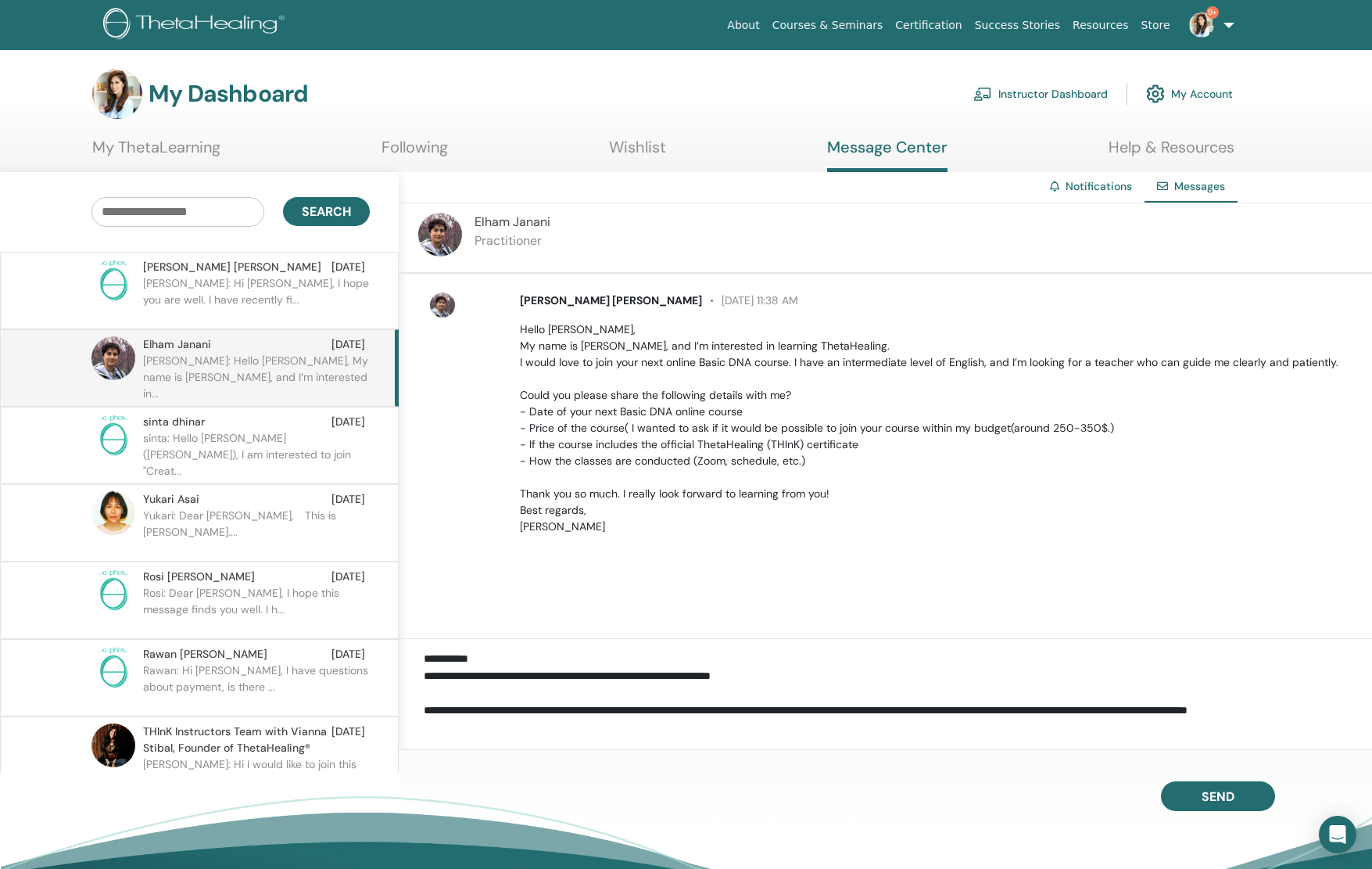
click at [719, 544] on div "Elham Janani May 19 at 11:38 AM Hello Lavina, My name is elham, and I’m interes…" at bounding box center [885, 457] width 973 height 365
click at [434, 227] on img at bounding box center [441, 235] width 44 height 44
click at [931, 697] on textarea "**********" at bounding box center [898, 682] width 949 height 65
click at [609, 690] on textarea "**********" at bounding box center [898, 682] width 949 height 65
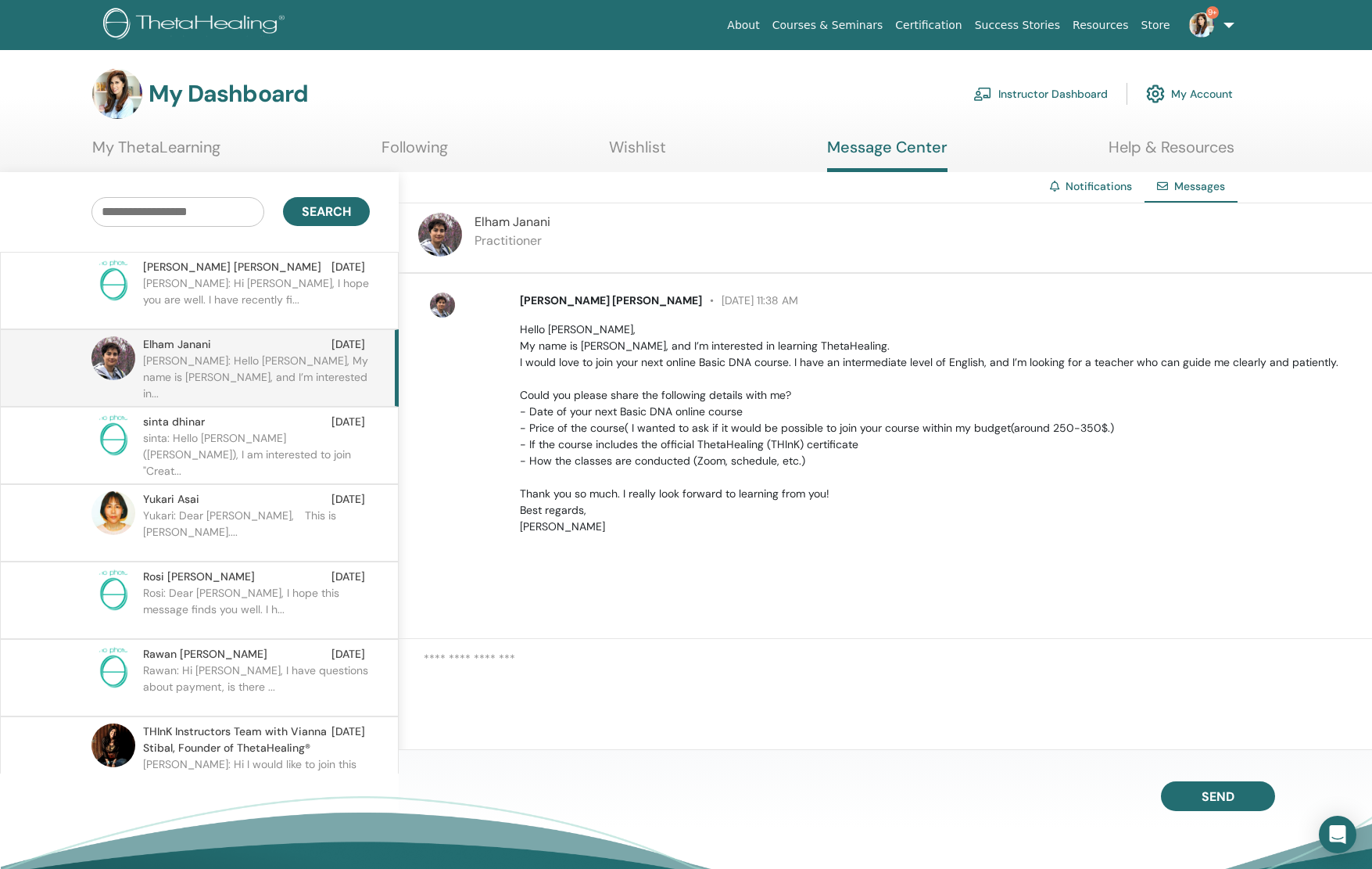
paste textarea "**********"
drag, startPoint x: 473, startPoint y: 657, endPoint x: 438, endPoint y: 658, distance: 35.0
click at [438, 658] on textarea "**********" at bounding box center [898, 682] width 949 height 65
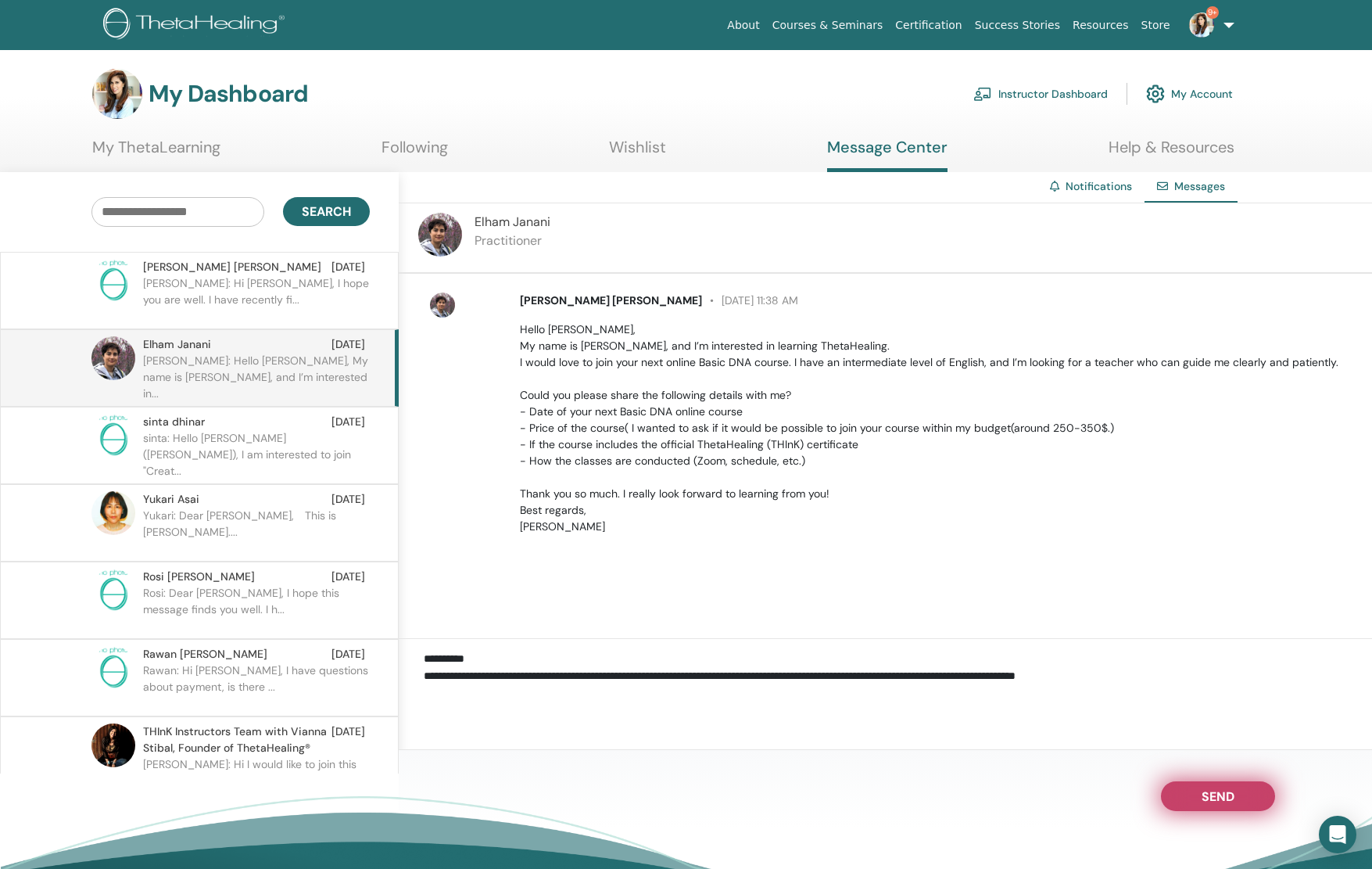
type textarea "**********"
click at [1218, 789] on span "Send" at bounding box center [1219, 794] width 33 height 11
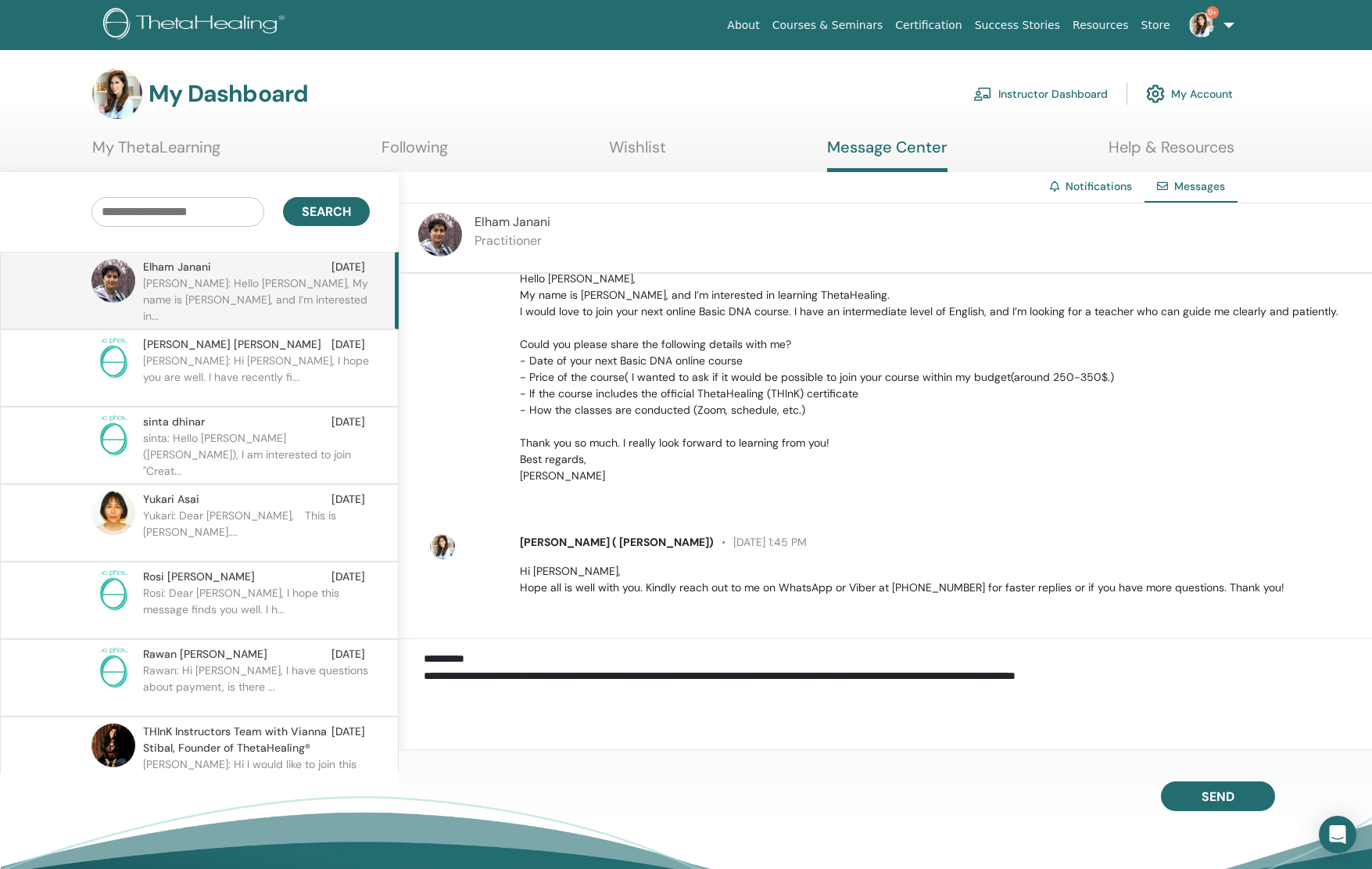
scroll to position [53, 0]
click at [272, 519] on p "Yukari: Dear Ms Lavina Tharani Chulani,　This is Yukari Asai...." at bounding box center [256, 531] width 227 height 47
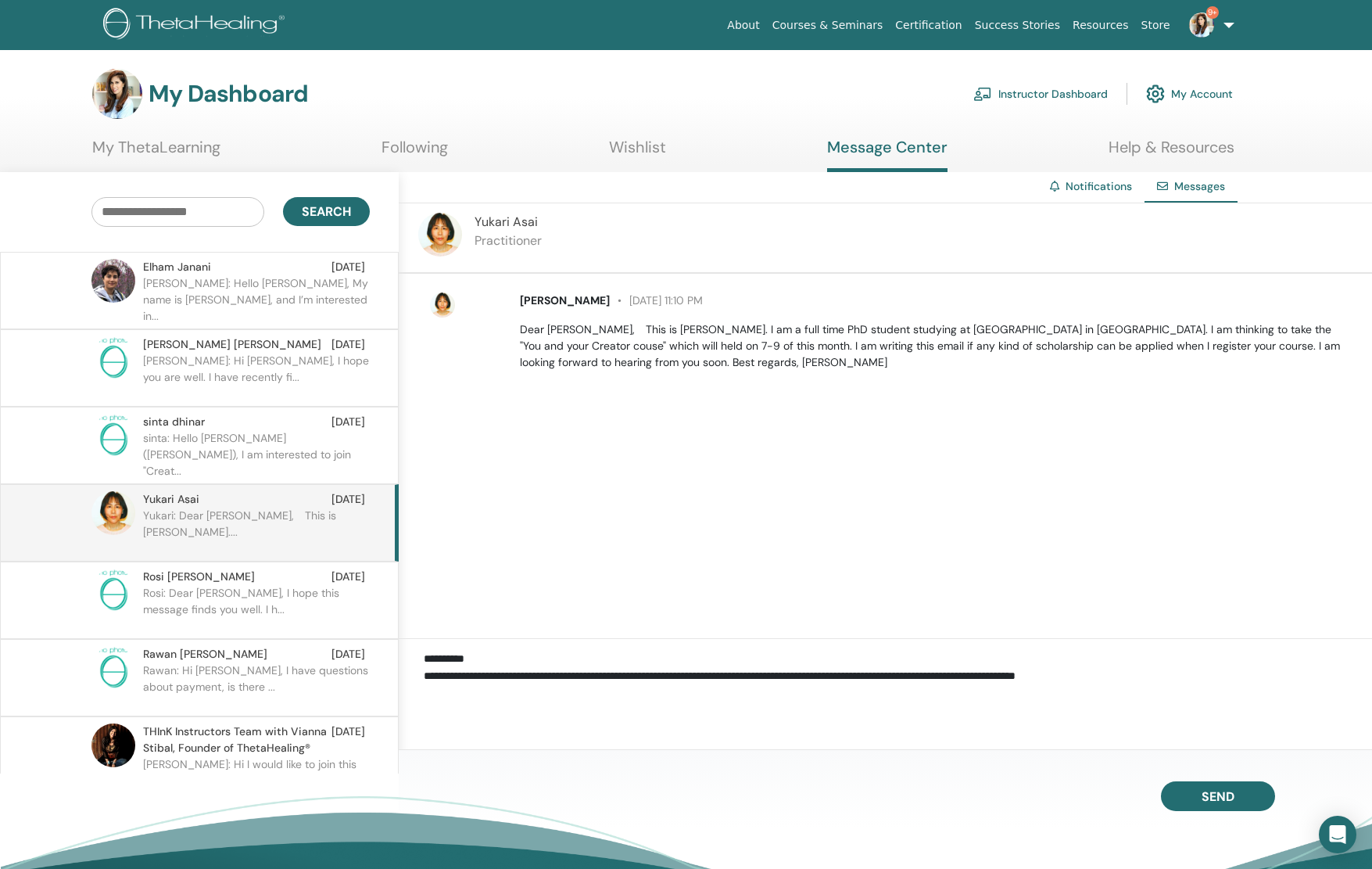
click at [548, 301] on span "Yukari Asai" at bounding box center [565, 301] width 90 height 14
click at [480, 217] on span "Yukari Asai" at bounding box center [506, 221] width 64 height 17
click at [516, 223] on span "Yukari Asai" at bounding box center [506, 221] width 64 height 17
click at [441, 234] on img at bounding box center [441, 235] width 44 height 44
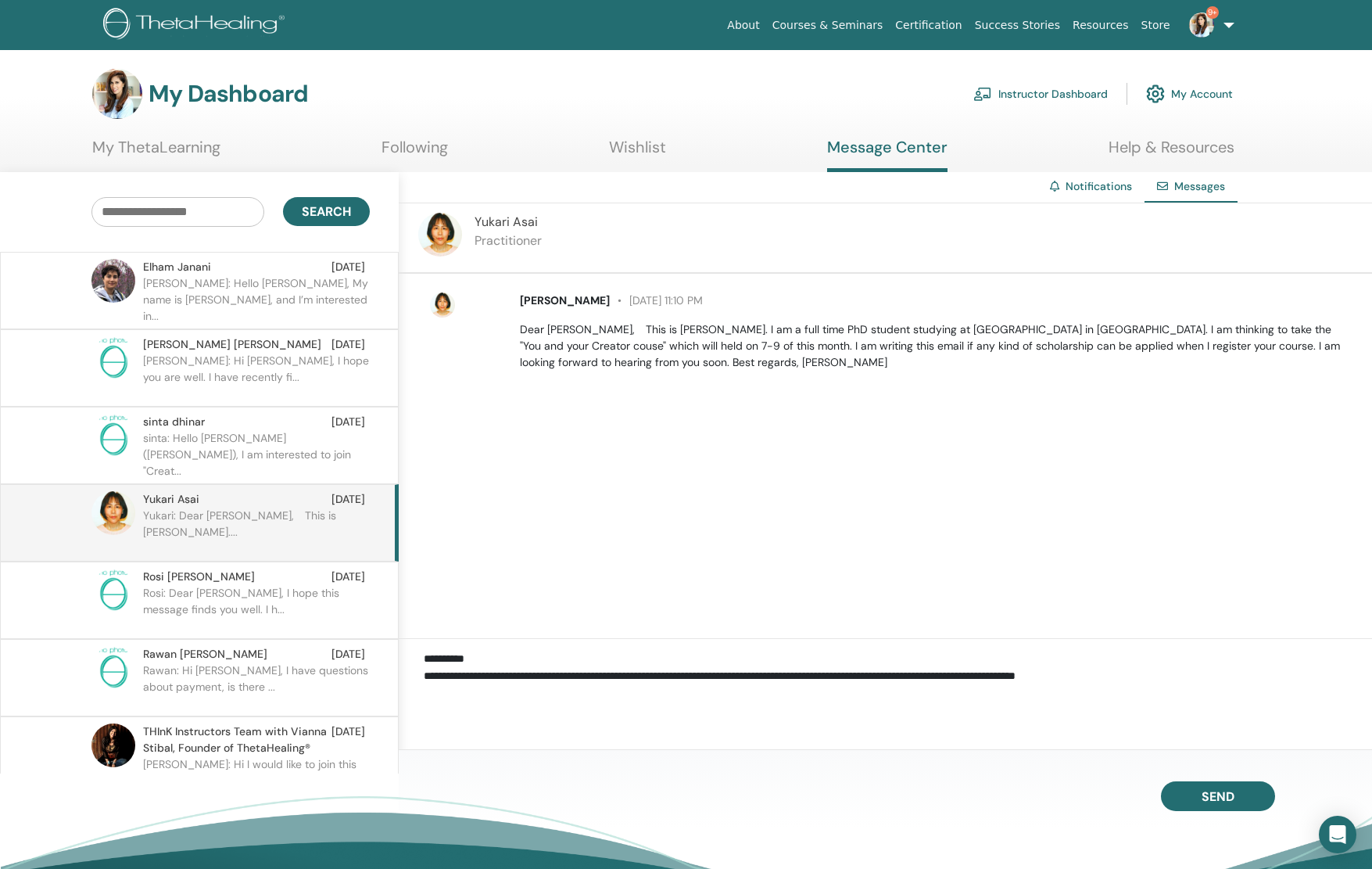
click at [552, 225] on div "Yukari Asai Practitioner" at bounding box center [885, 238] width 973 height 70
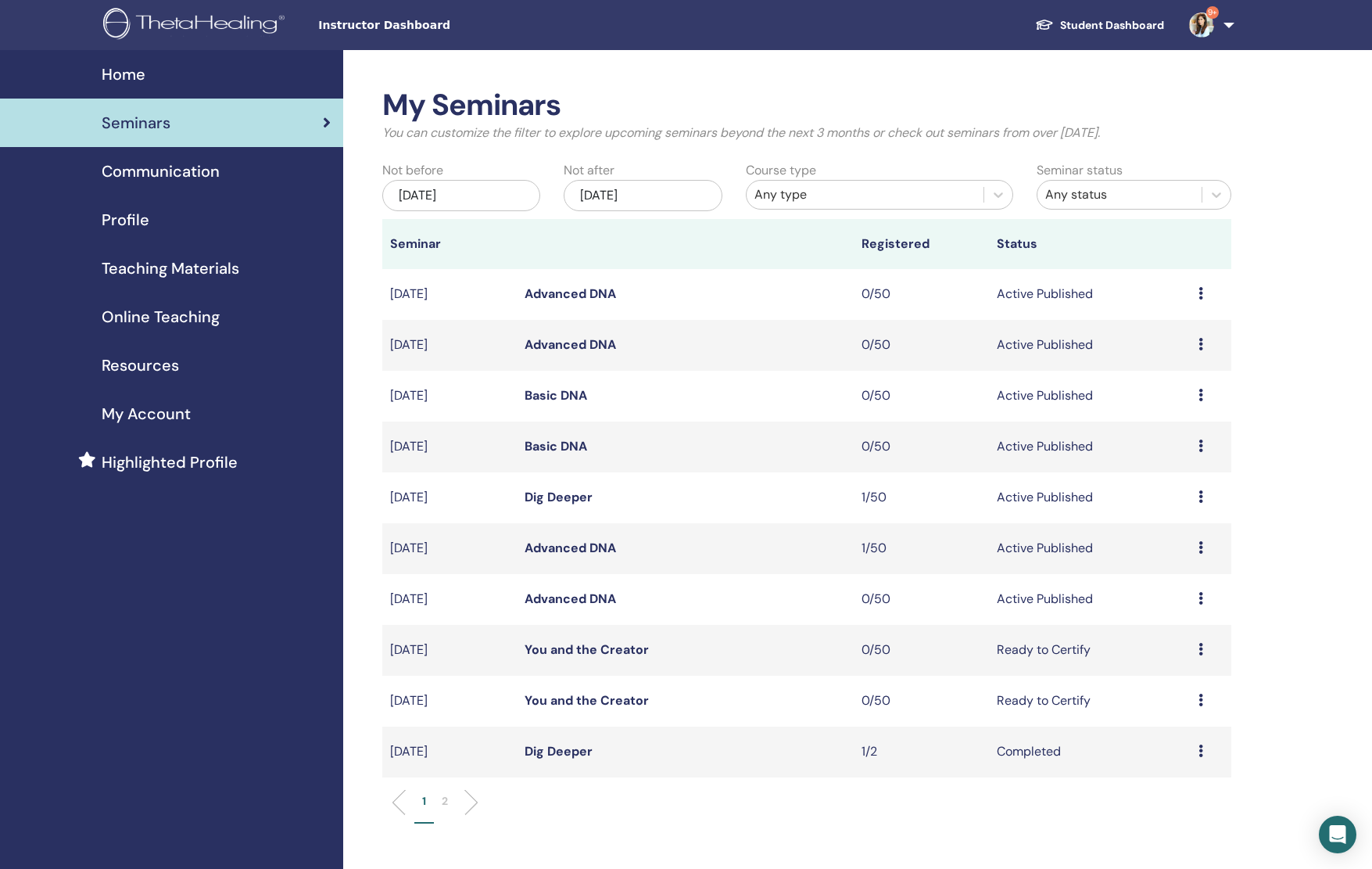
click at [602, 402] on td "Basic DNA" at bounding box center [685, 396] width 337 height 51
click at [542, 399] on link "Basic DNA" at bounding box center [556, 395] width 63 height 17
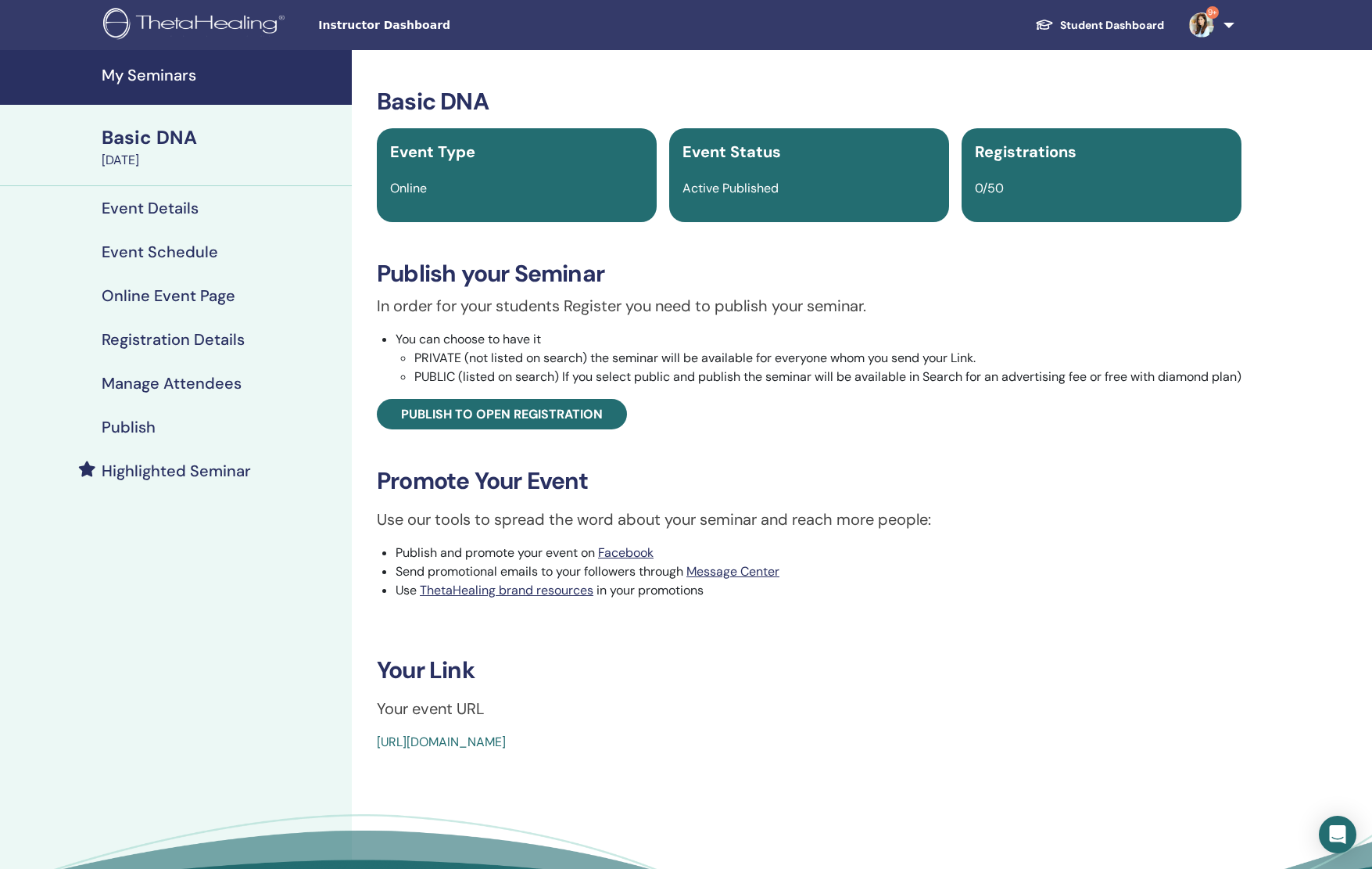
click at [148, 427] on h4 "Publish" at bounding box center [128, 427] width 54 height 19
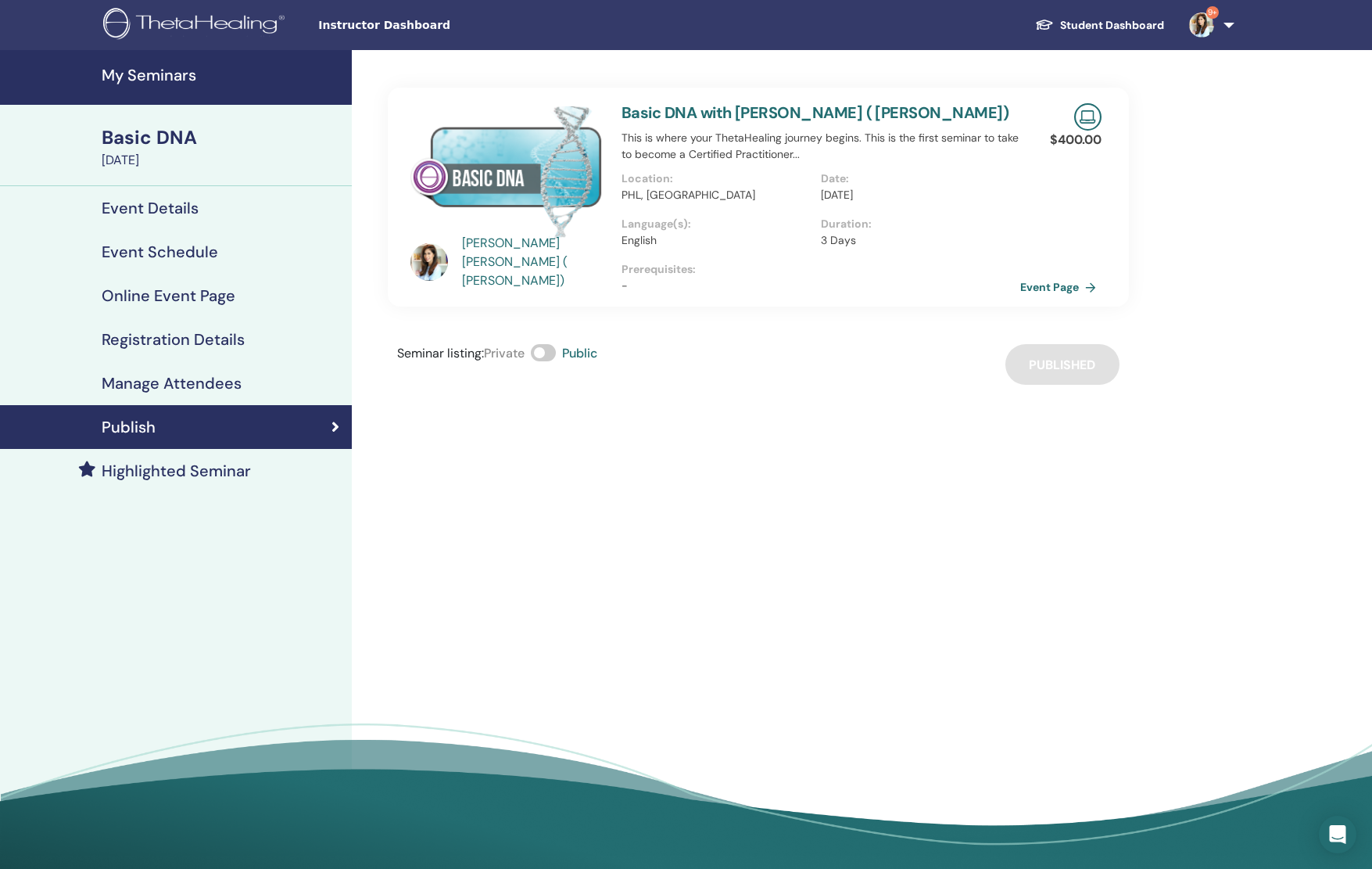
click at [157, 305] on h4 "Online Event Page" at bounding box center [168, 296] width 134 height 19
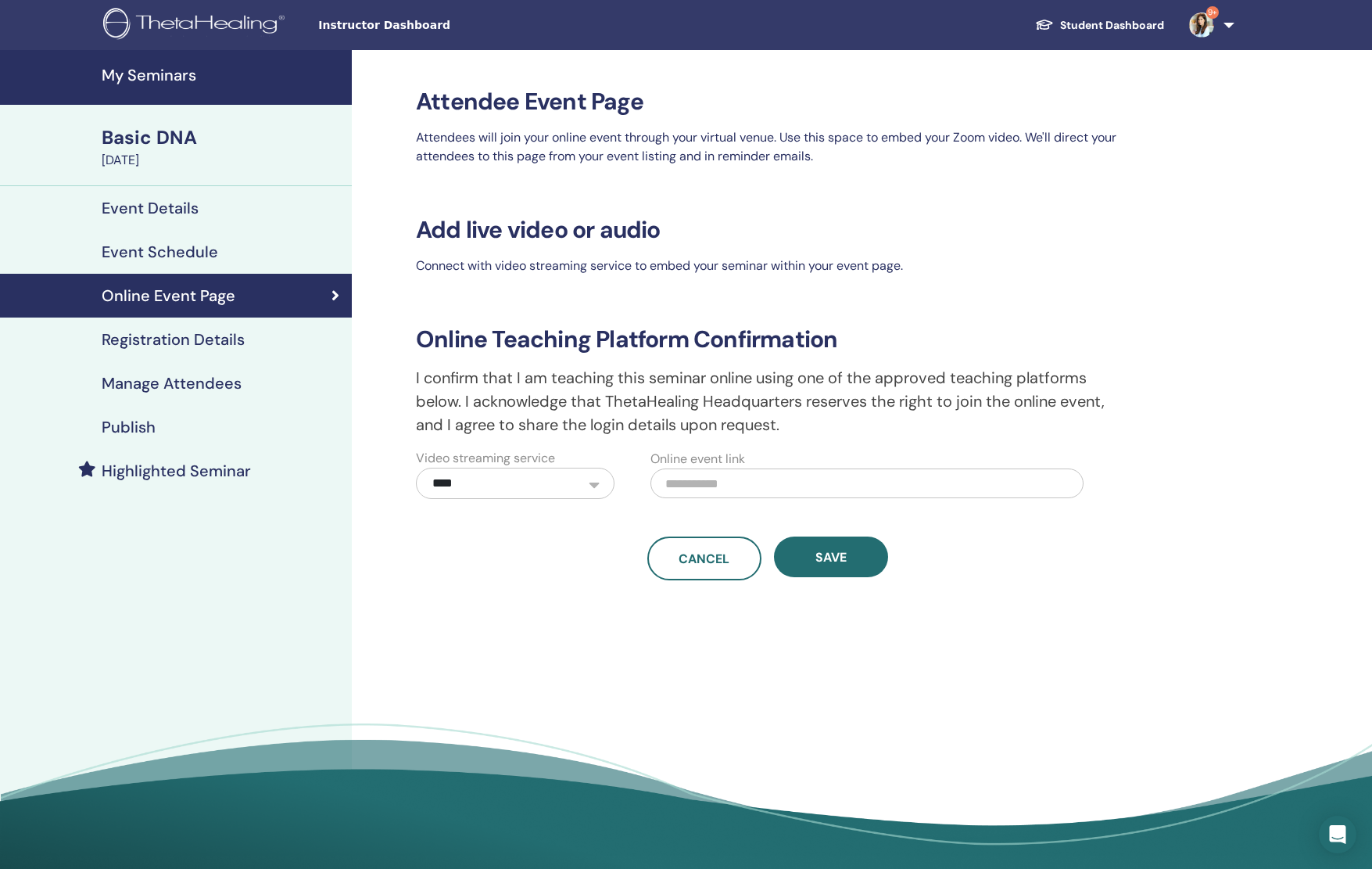
click at [160, 245] on h4 "Event Schedule" at bounding box center [160, 252] width 116 height 19
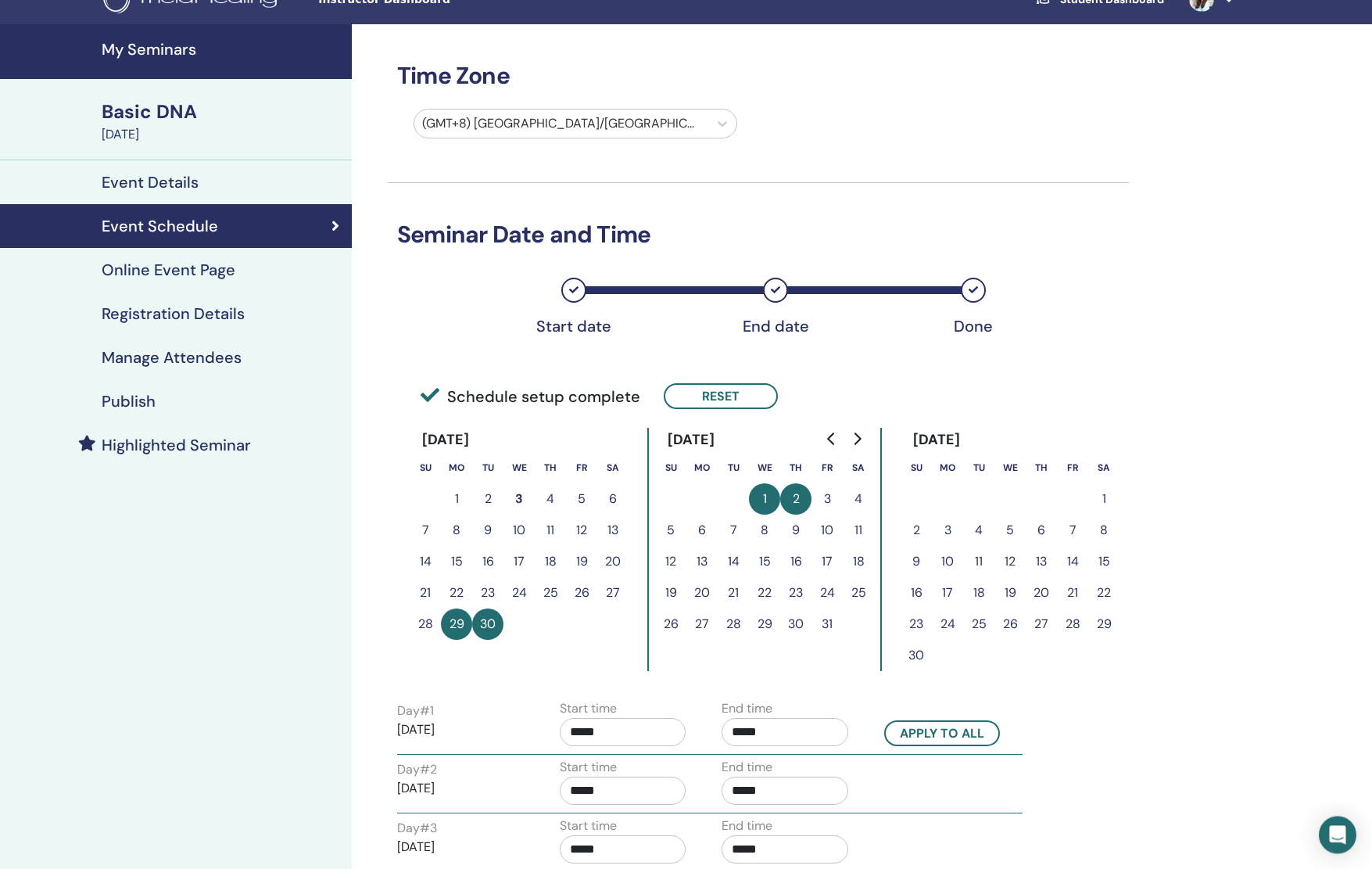
scroll to position [28, 0]
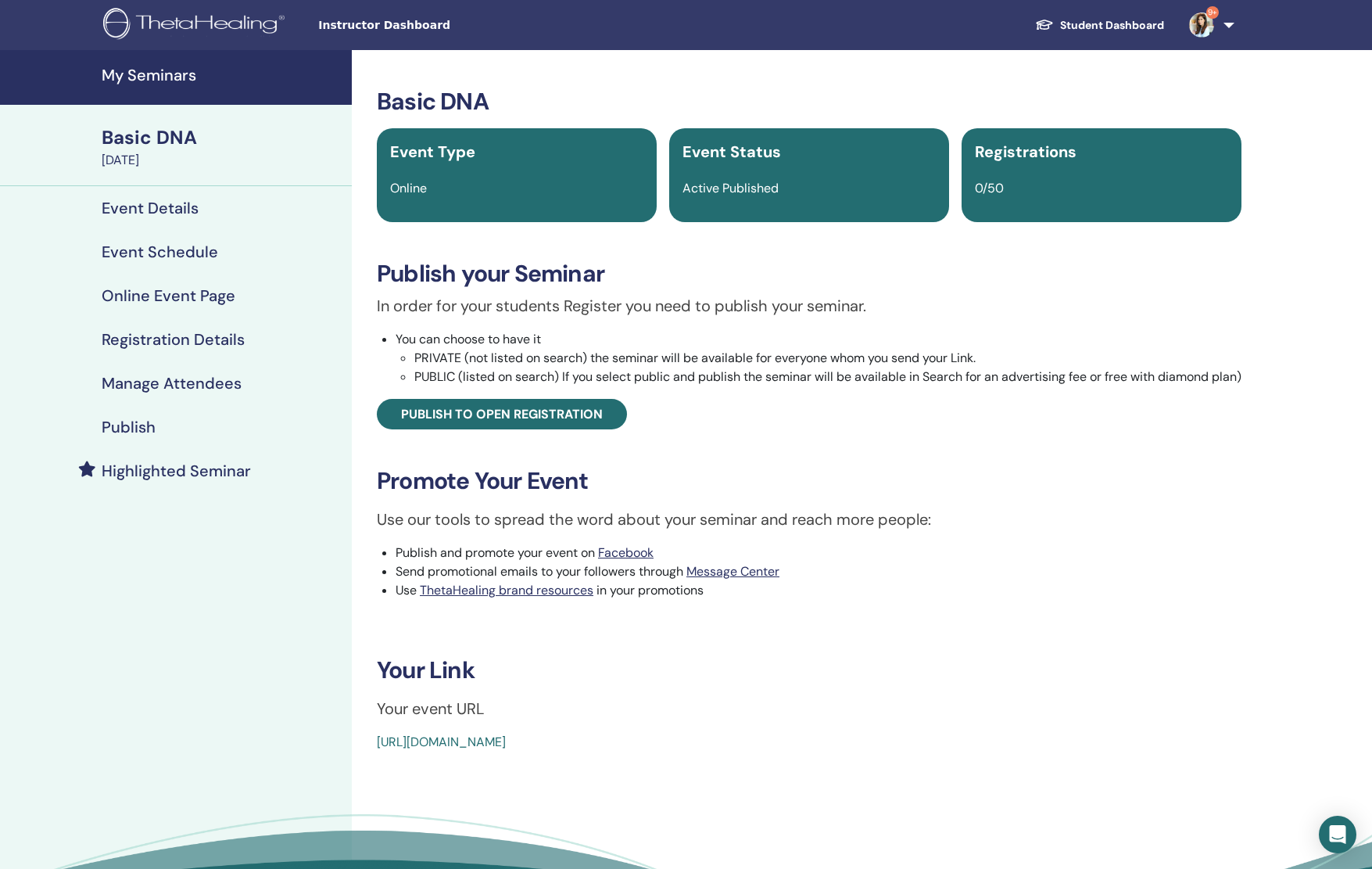
click at [141, 257] on h4 "Event Schedule" at bounding box center [160, 252] width 116 height 19
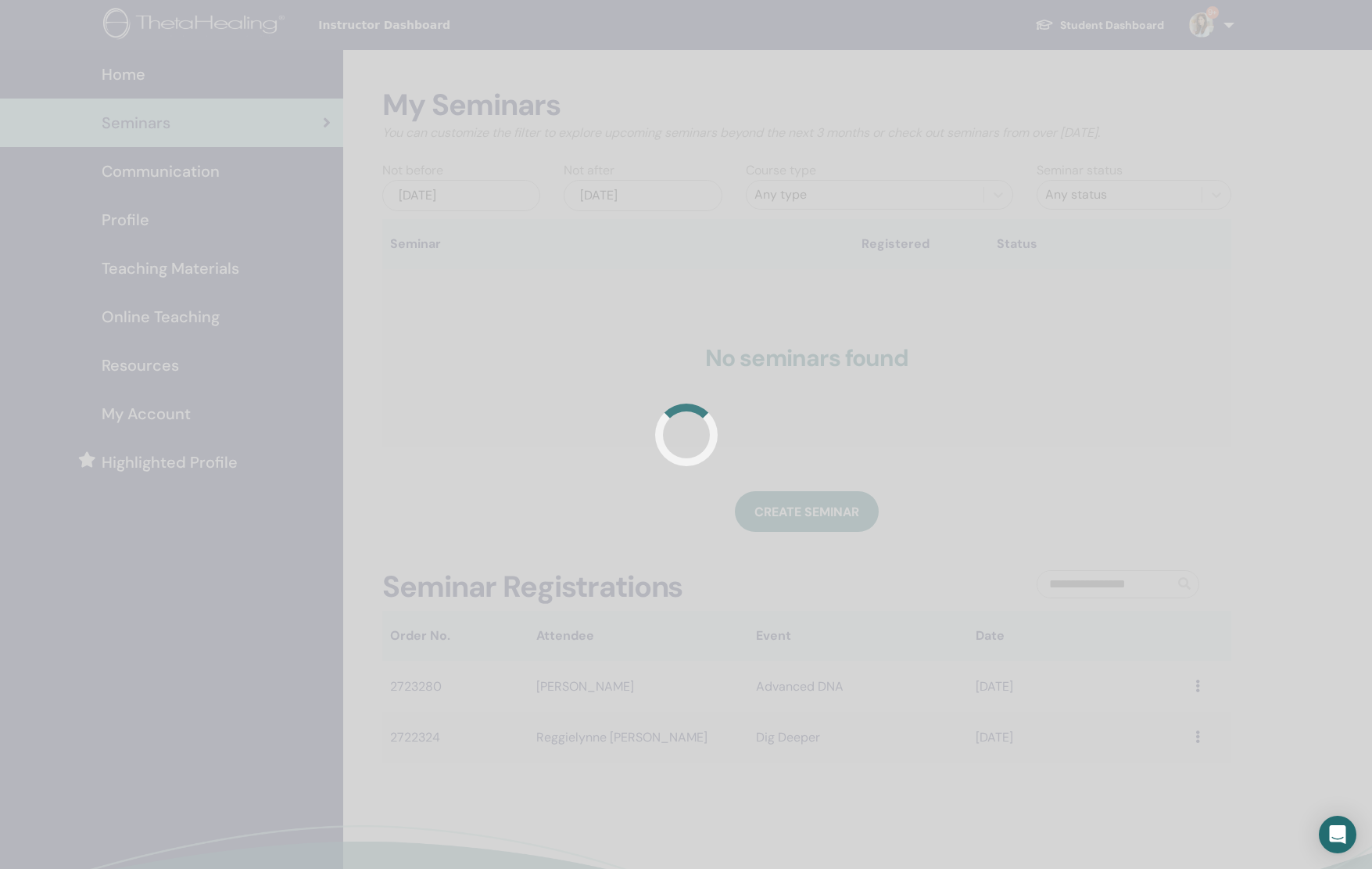
scroll to position [191, 0]
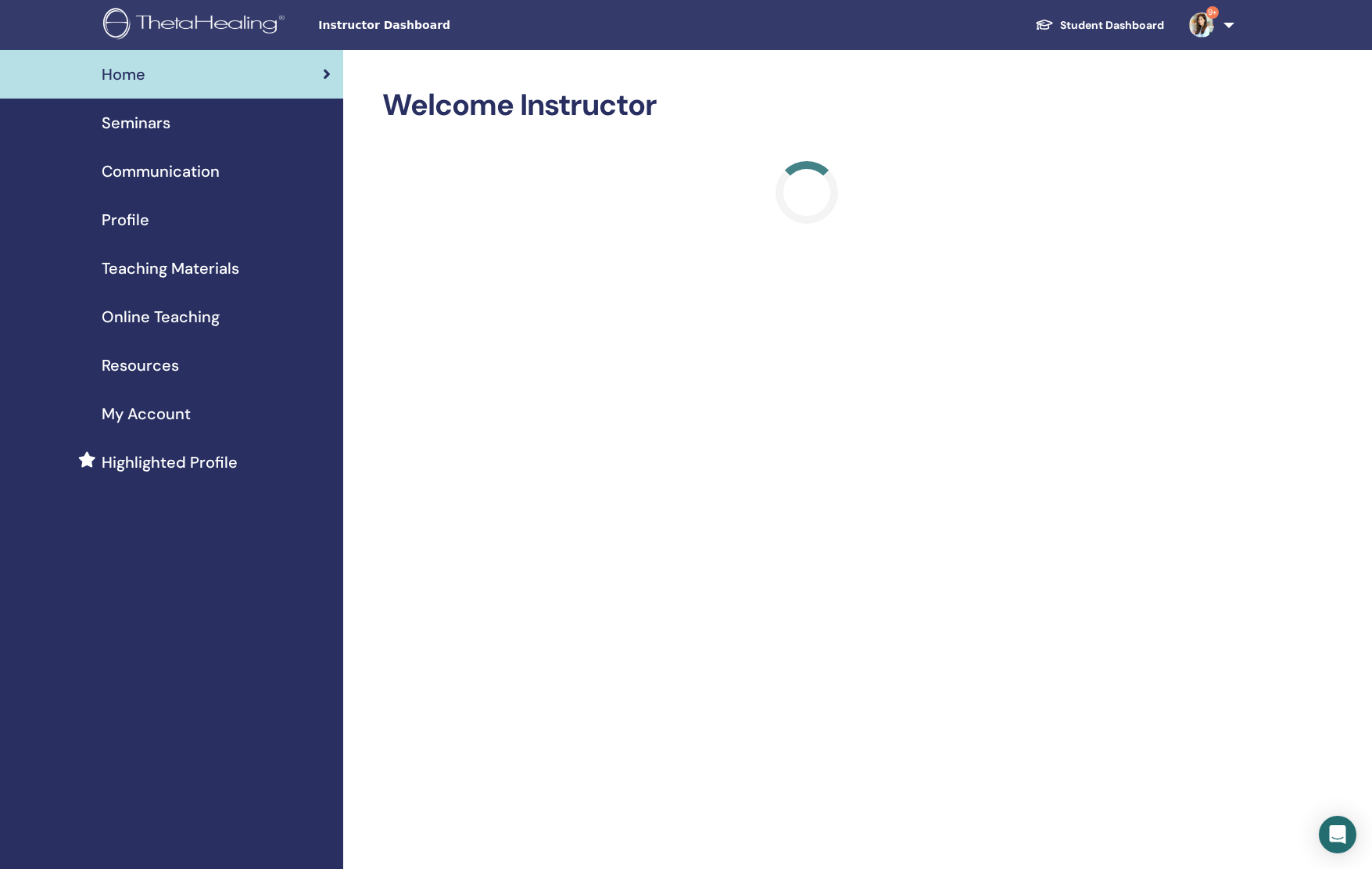
click at [175, 125] on div "Seminars" at bounding box center [172, 123] width 319 height 24
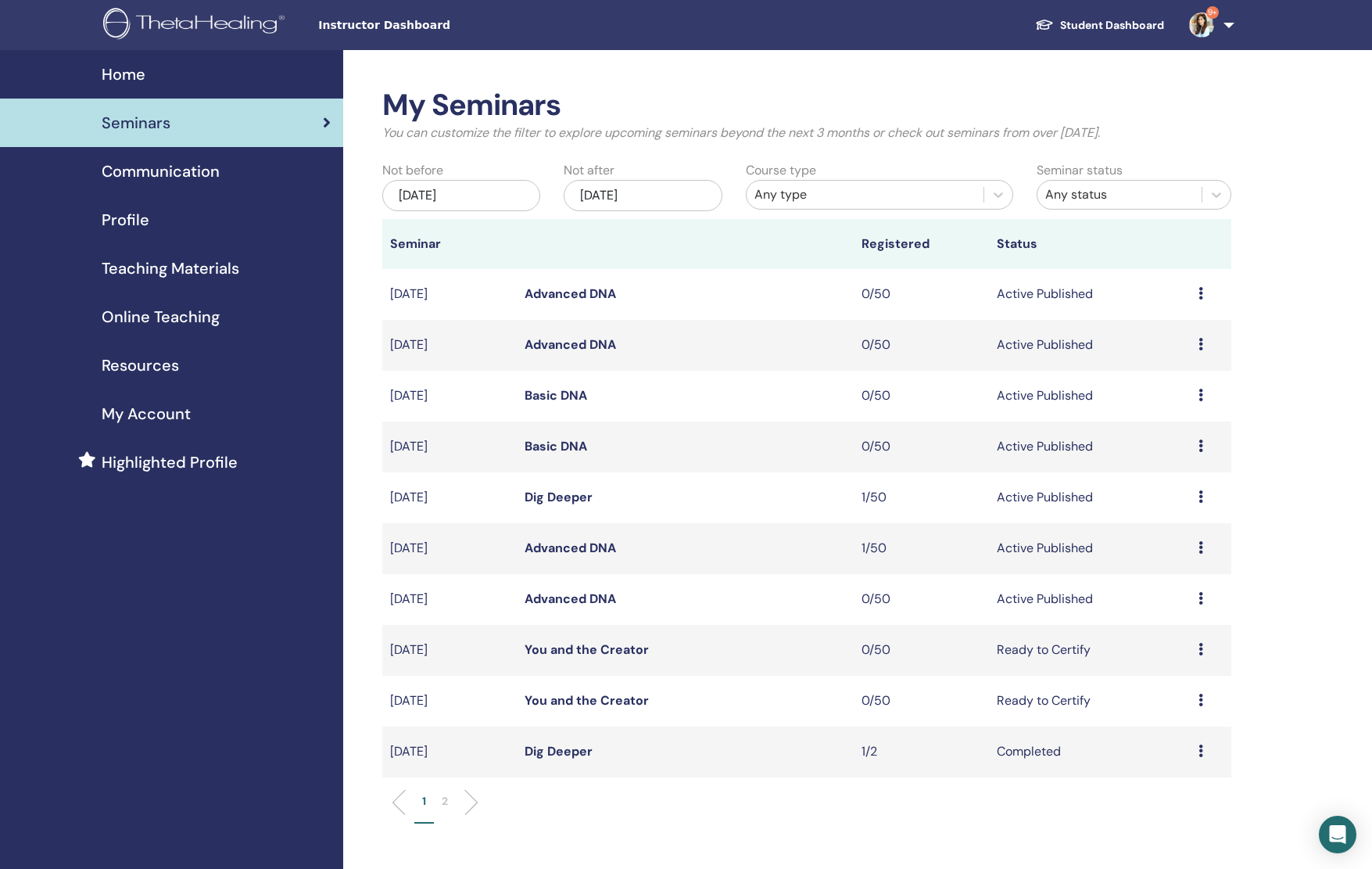
click at [1199, 458] on td "Preview Edit Attendees Cancel" at bounding box center [1212, 447] width 41 height 51
click at [1200, 452] on icon at bounding box center [1201, 446] width 5 height 13
click at [1160, 465] on link "Preview" at bounding box center [1160, 465] width 45 height 17
click at [1199, 454] on td "Preview Edit Attendees Cancel" at bounding box center [1212, 447] width 41 height 51
click at [1204, 450] on icon at bounding box center [1201, 446] width 5 height 13
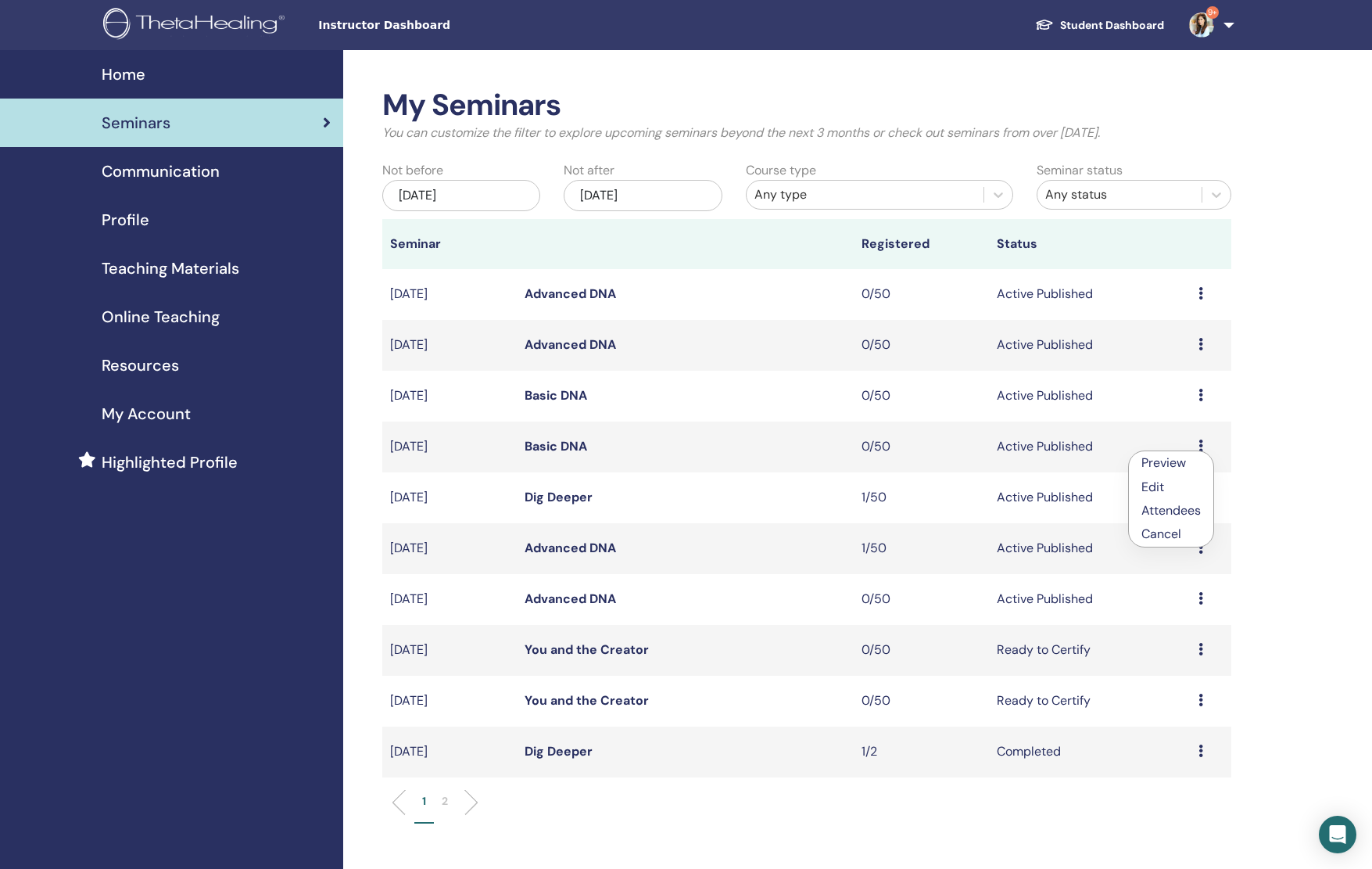
click at [1165, 532] on p "Cancel" at bounding box center [1171, 534] width 60 height 19
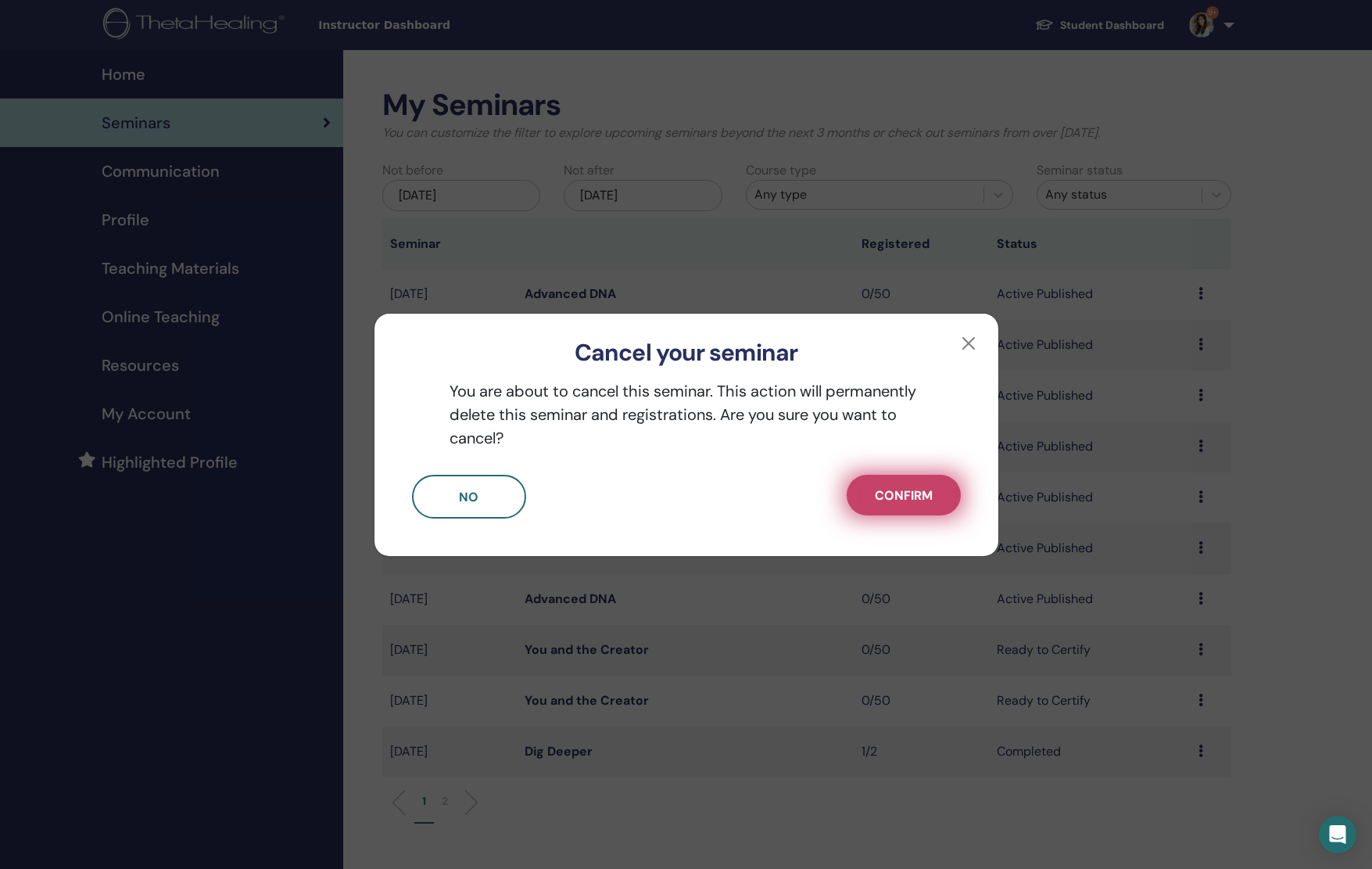
click at [908, 497] on span "Confirm" at bounding box center [904, 495] width 58 height 17
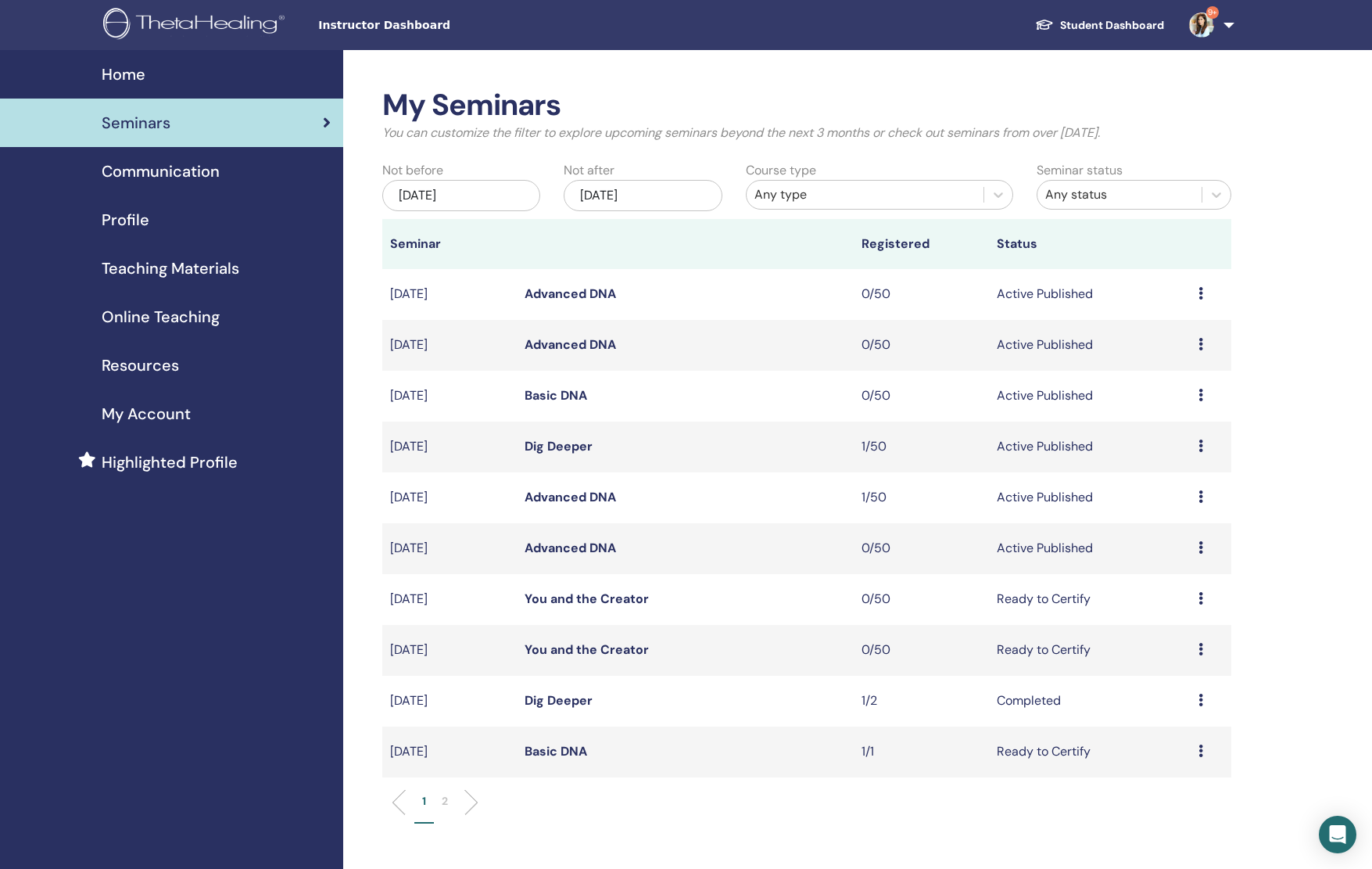
click at [872, 453] on td "1/50" at bounding box center [920, 447] width 135 height 51
click at [544, 453] on link "Dig Deeper" at bounding box center [559, 446] width 68 height 17
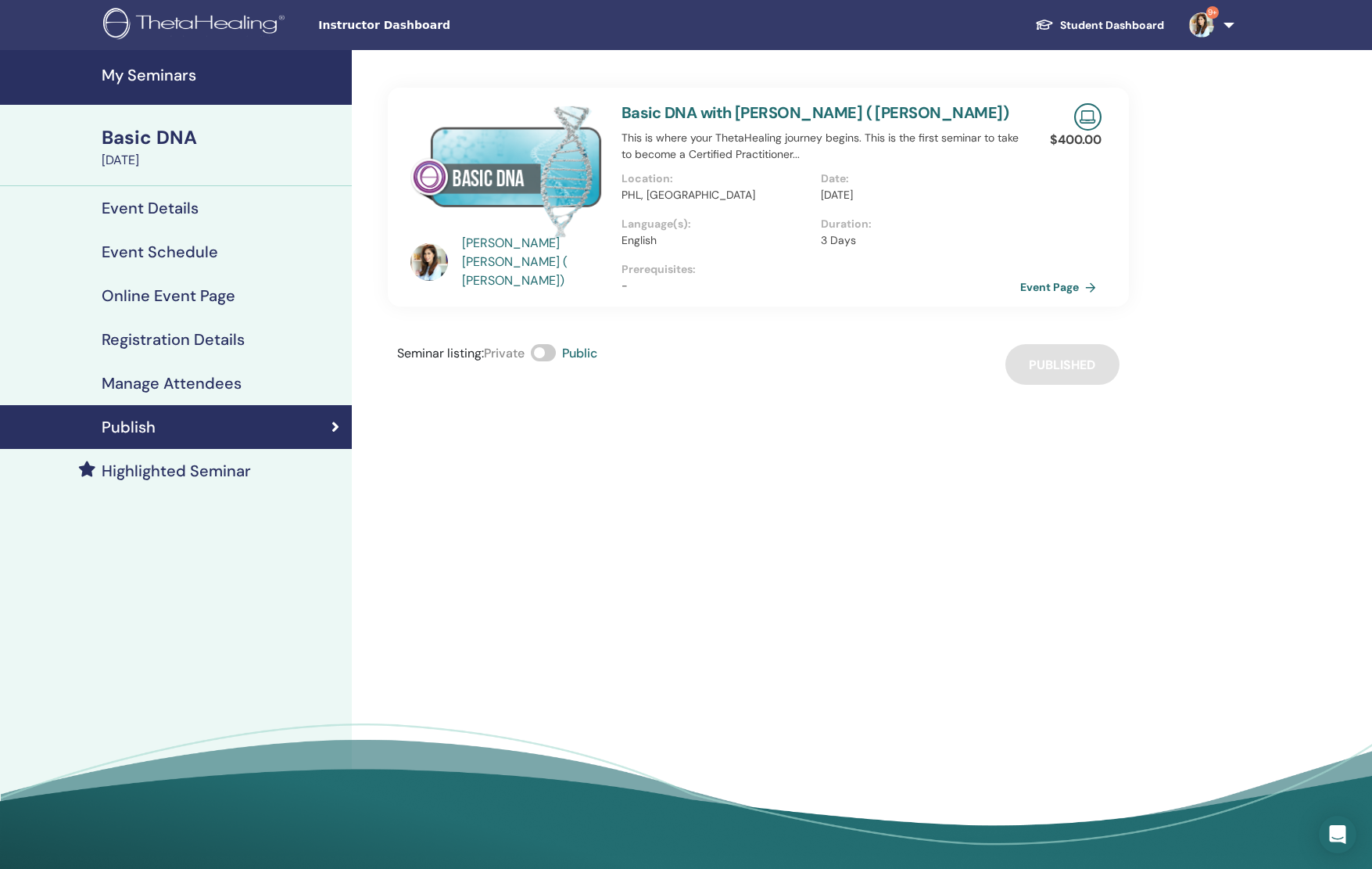
click at [128, 254] on h4 "Event Schedule" at bounding box center [160, 252] width 116 height 19
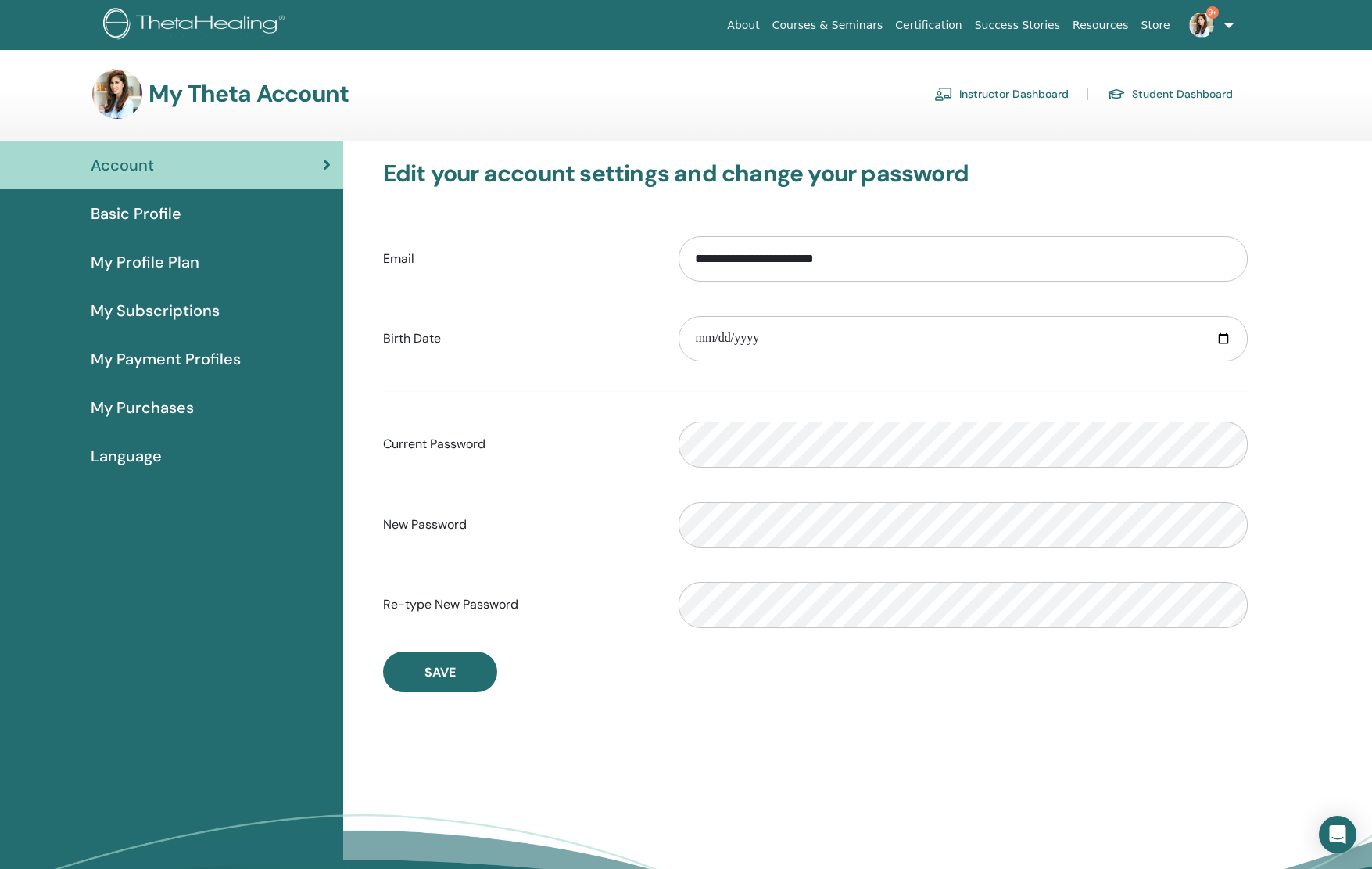
click at [1203, 22] on img at bounding box center [1202, 25] width 25 height 25
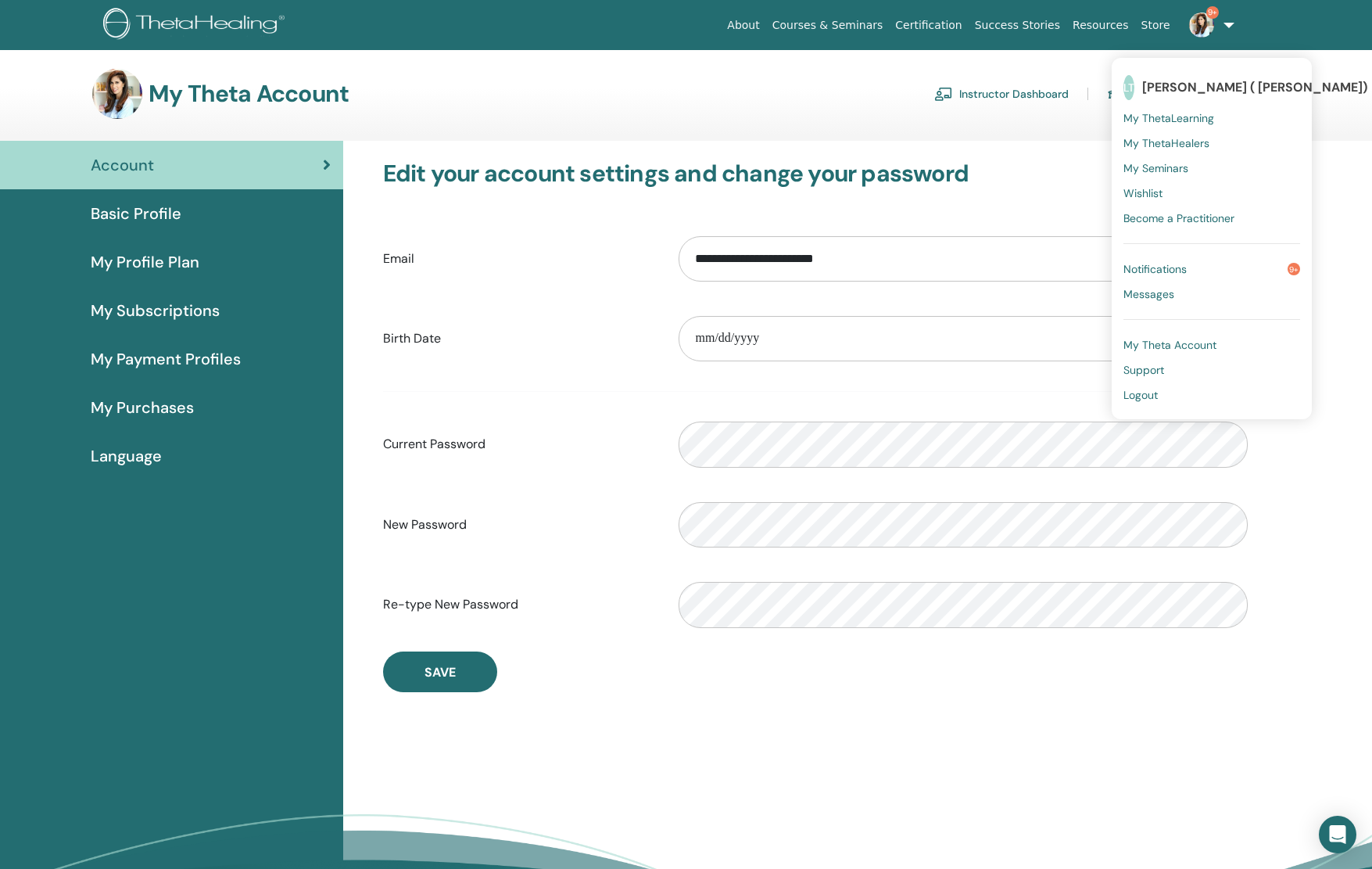
click at [1158, 395] on span "Logout" at bounding box center [1141, 395] width 35 height 14
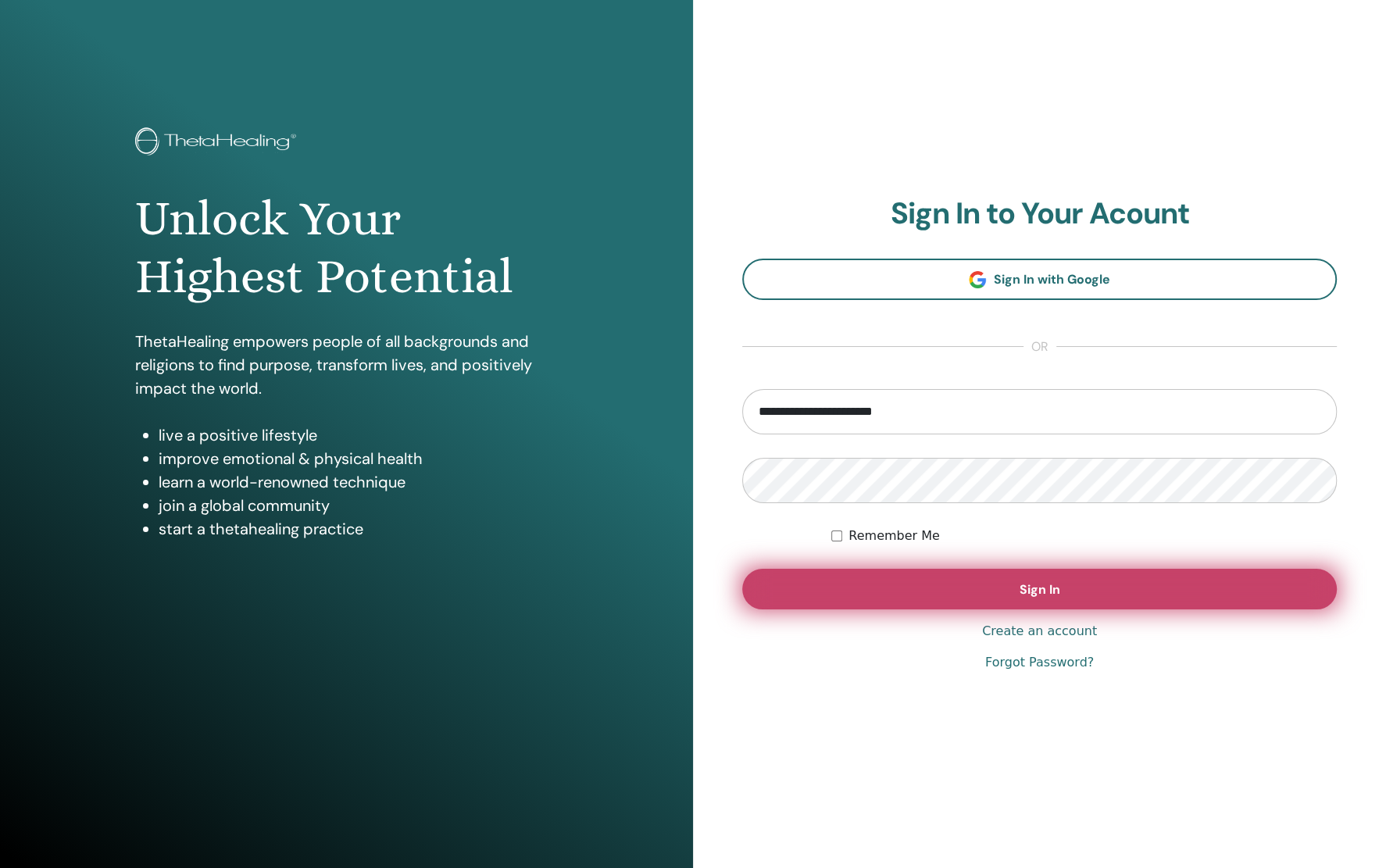
type input "**********"
click at [850, 571] on button "Sign In" at bounding box center [1039, 590] width 594 height 41
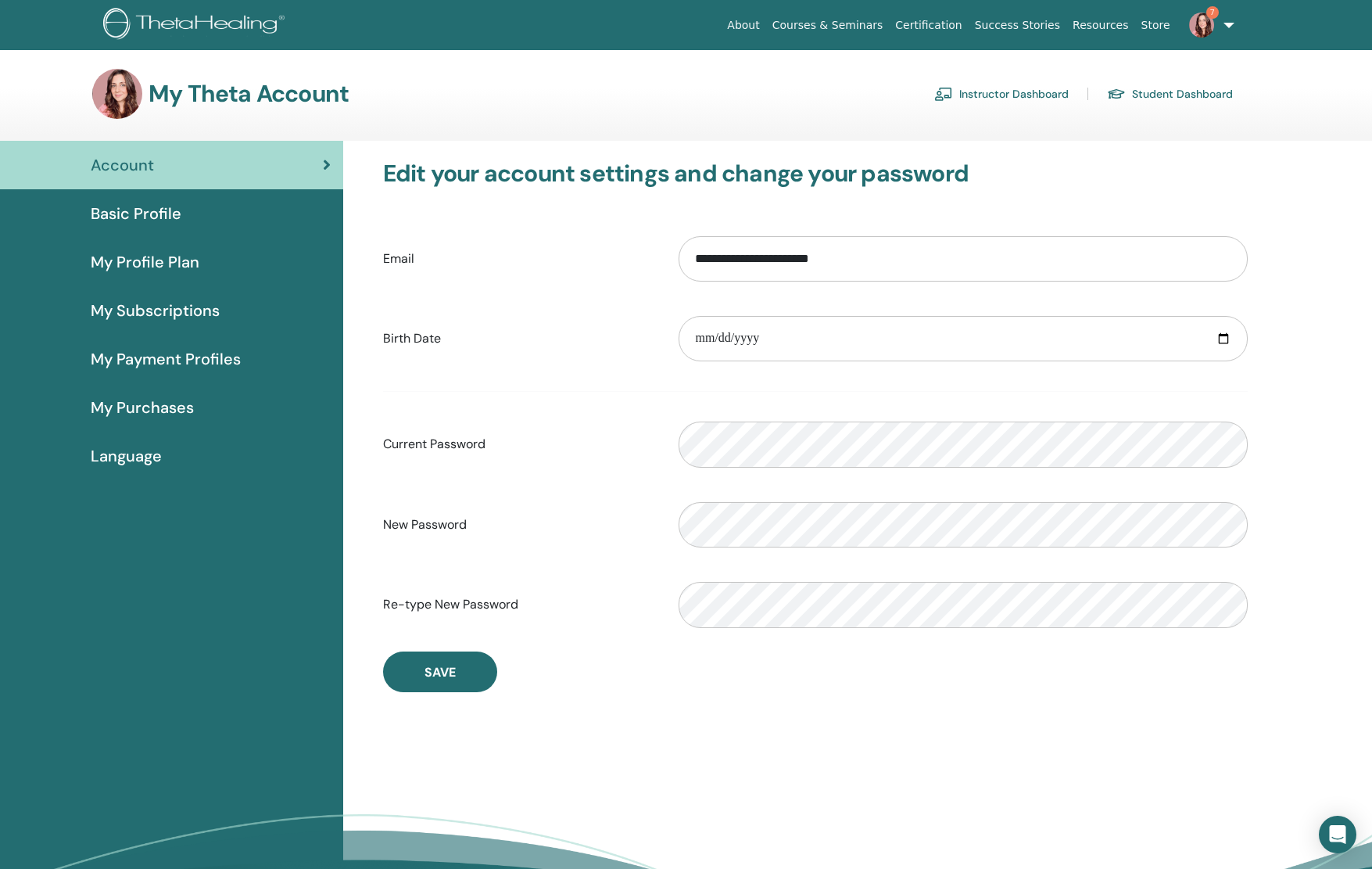
click at [994, 105] on link "Instructor Dashboard" at bounding box center [1001, 94] width 135 height 25
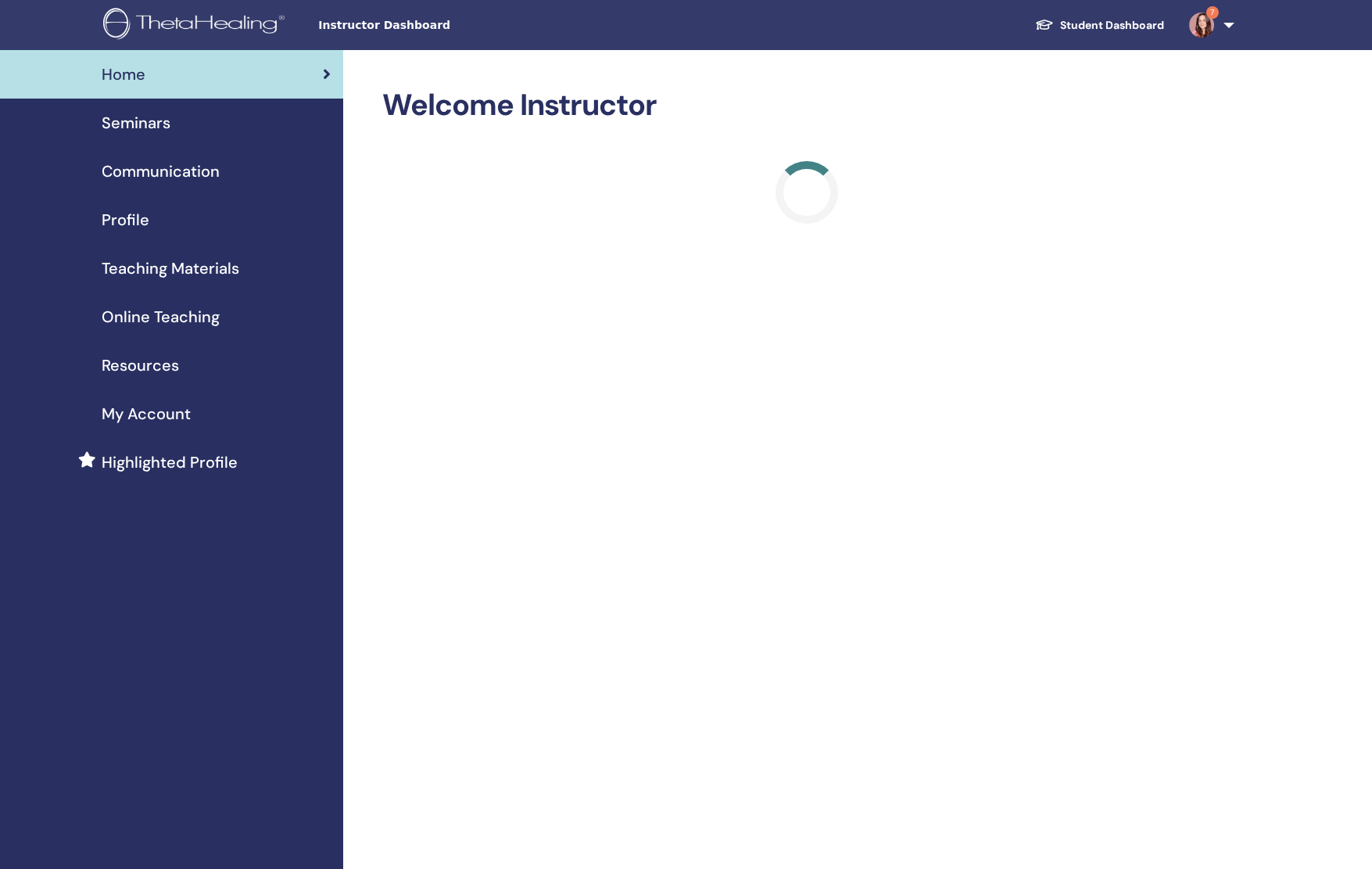
click at [143, 124] on span "Seminars" at bounding box center [135, 123] width 68 height 24
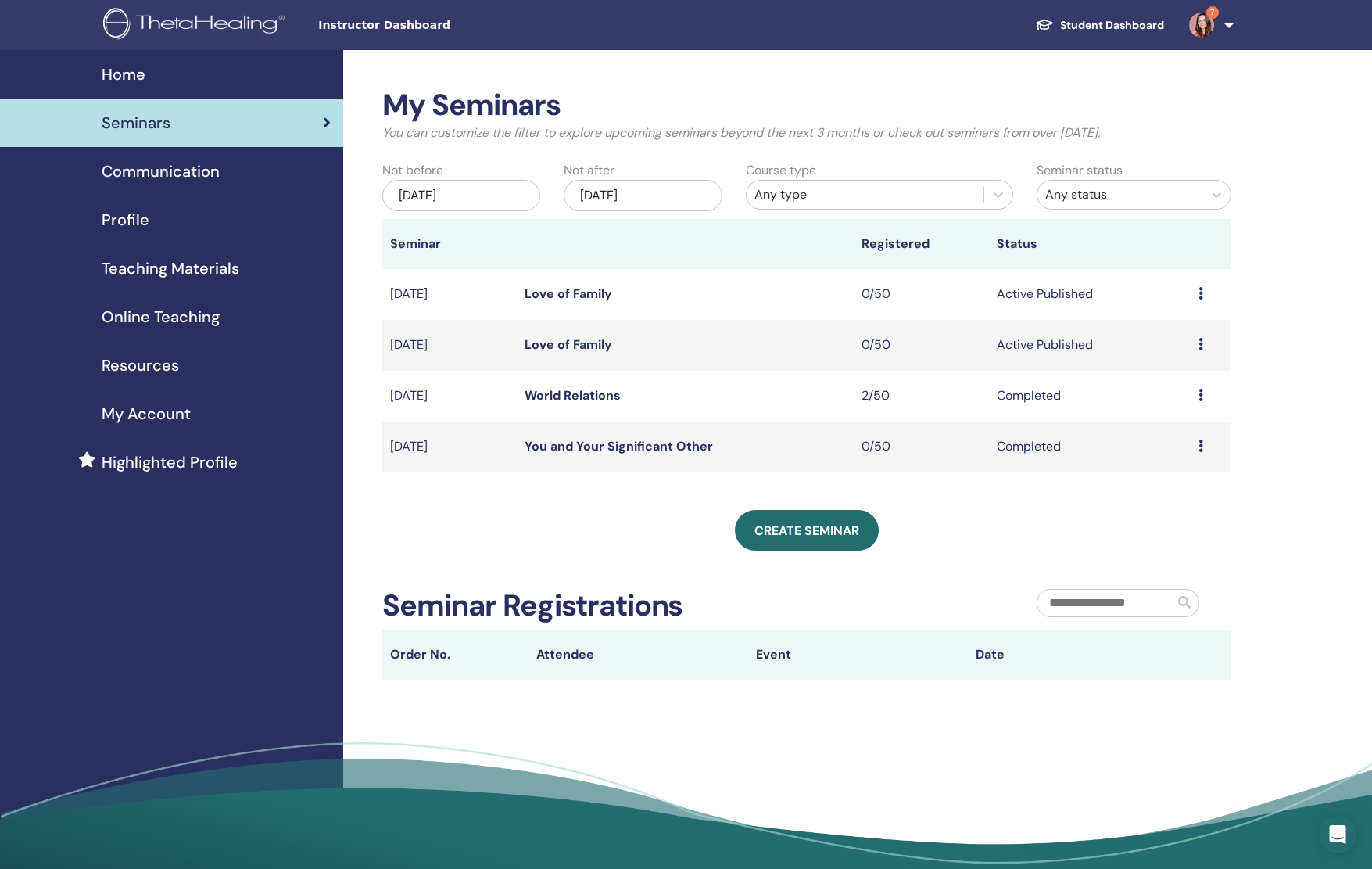
click at [574, 290] on link "Love of Family" at bounding box center [568, 294] width 87 height 17
click at [562, 347] on link "Love of Family" at bounding box center [568, 344] width 87 height 17
click at [1203, 347] on icon at bounding box center [1201, 344] width 5 height 13
click at [1177, 434] on p "Cancel" at bounding box center [1171, 431] width 60 height 19
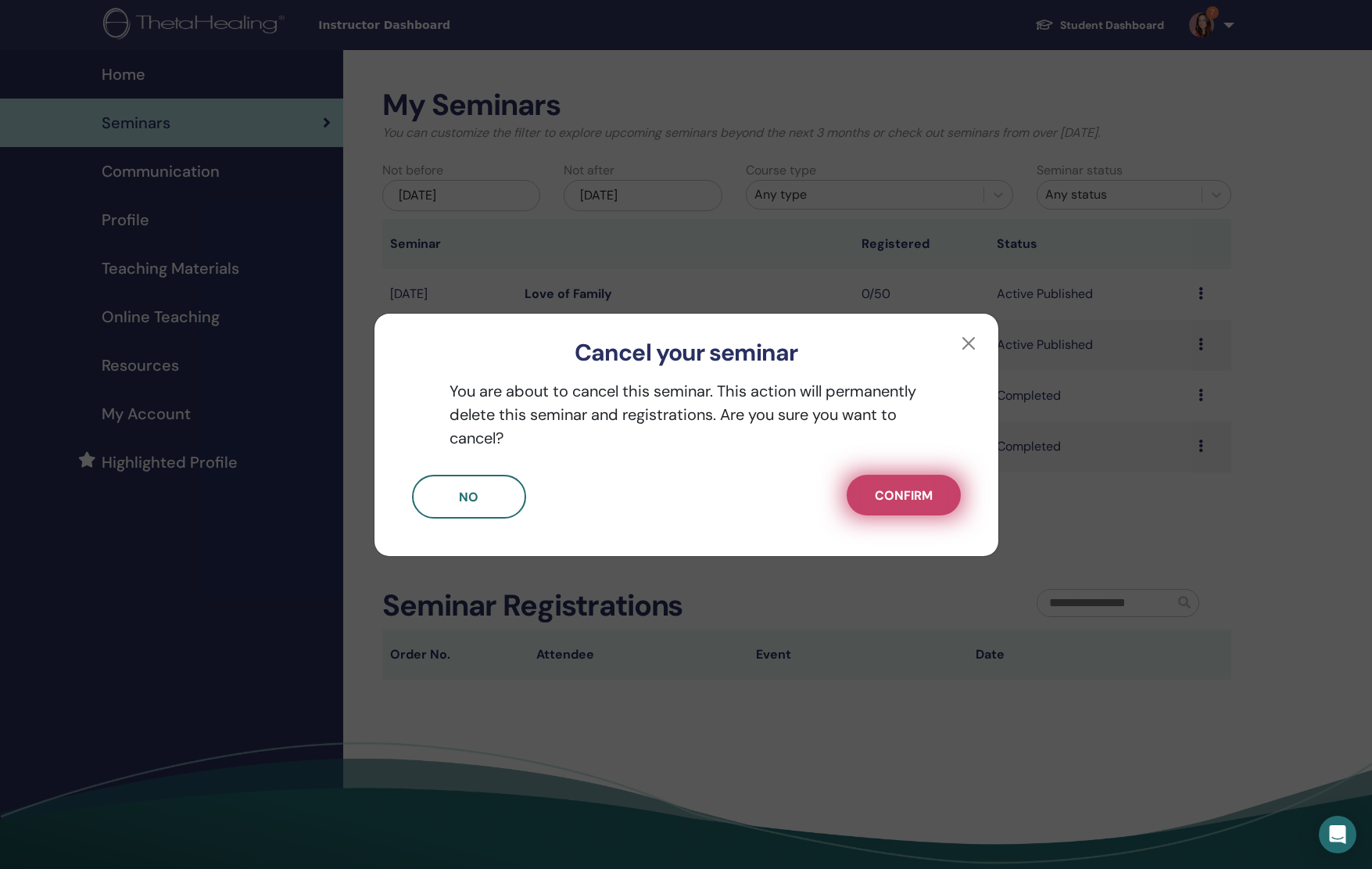
click at [923, 501] on span "Confirm" at bounding box center [904, 495] width 58 height 17
